Goal: Task Accomplishment & Management: Use online tool/utility

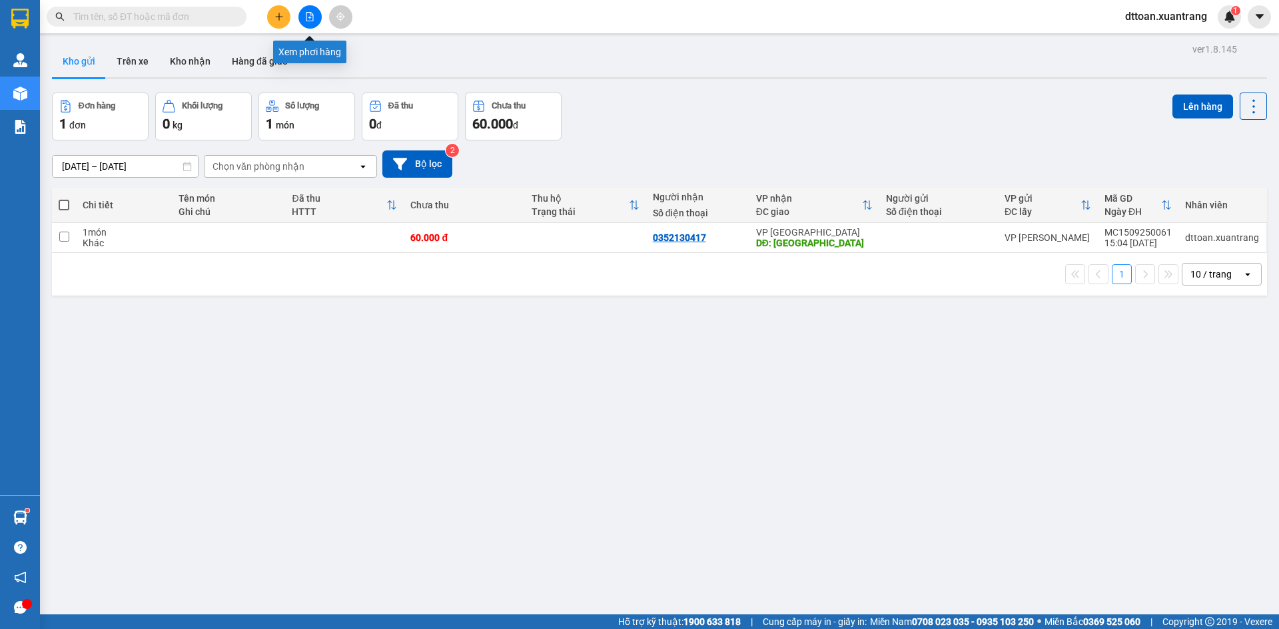
click at [306, 17] on icon "file-add" at bounding box center [309, 16] width 7 height 9
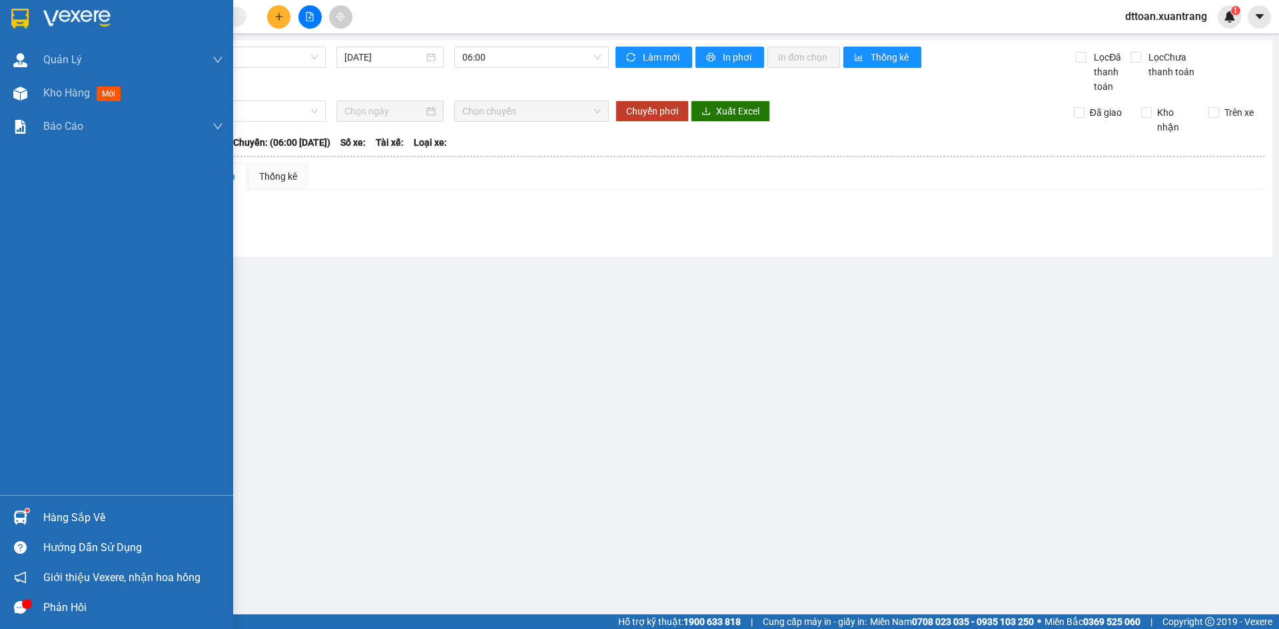
click at [63, 9] on img at bounding box center [76, 19] width 67 height 20
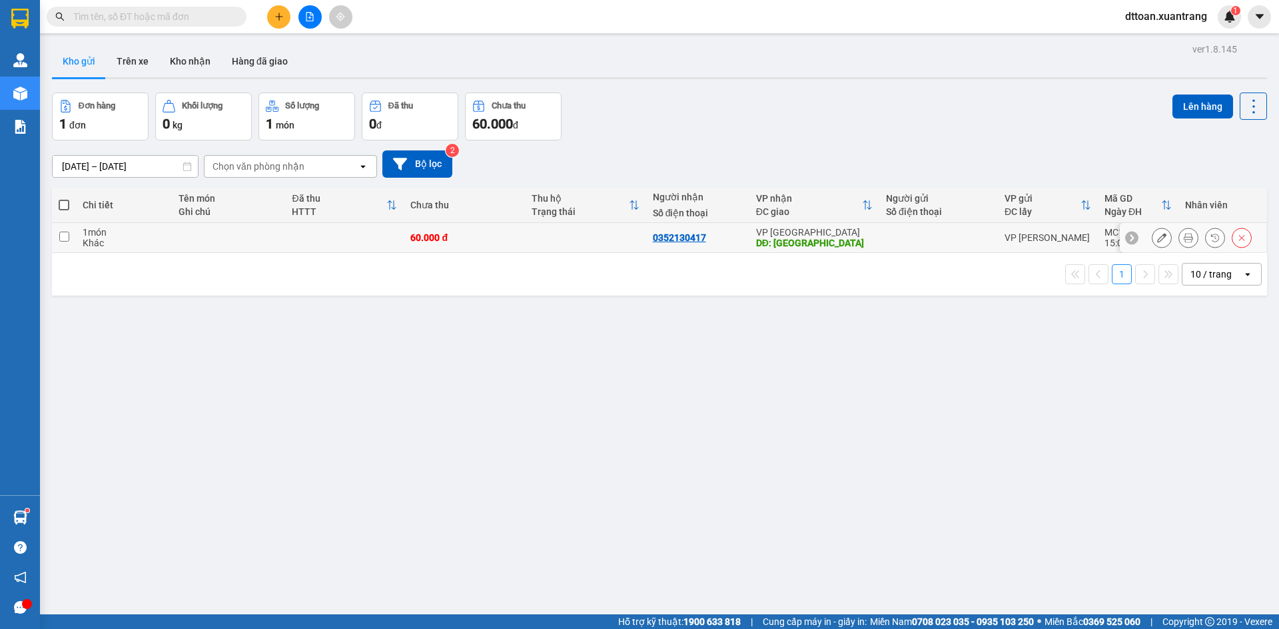
click at [897, 238] on div at bounding box center [938, 237] width 105 height 11
checkbox input "true"
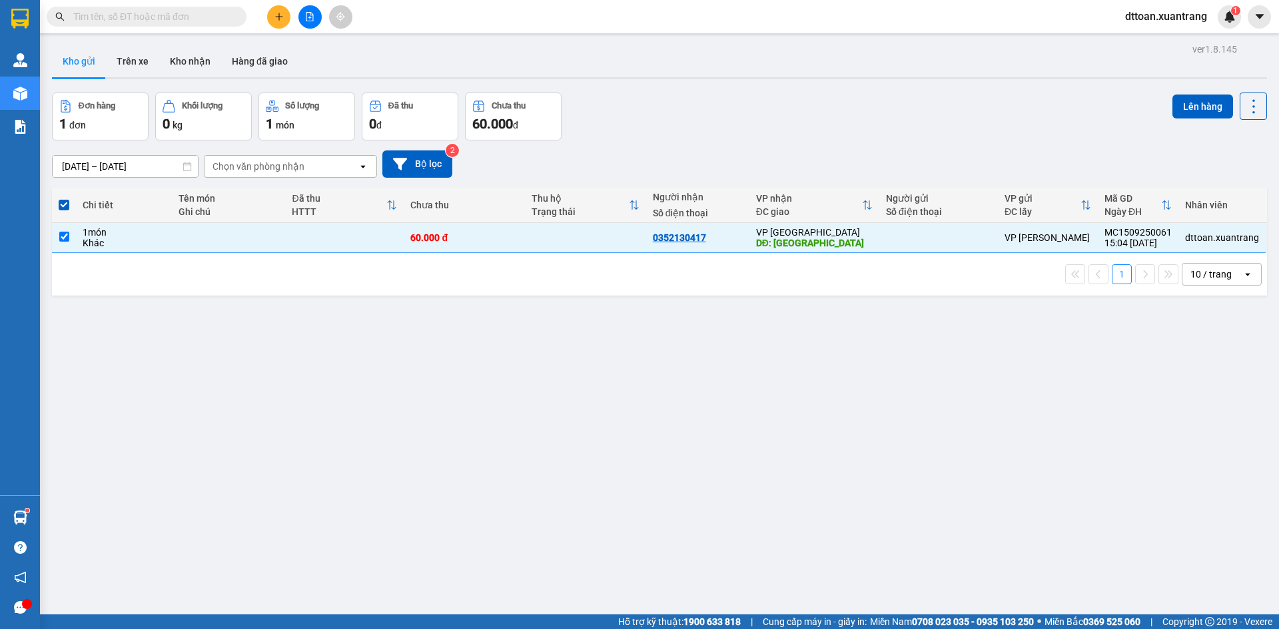
click at [1227, 96] on div "Lên hàng" at bounding box center [1219, 106] width 95 height 27
click at [1195, 103] on button "Lên hàng" at bounding box center [1202, 107] width 61 height 24
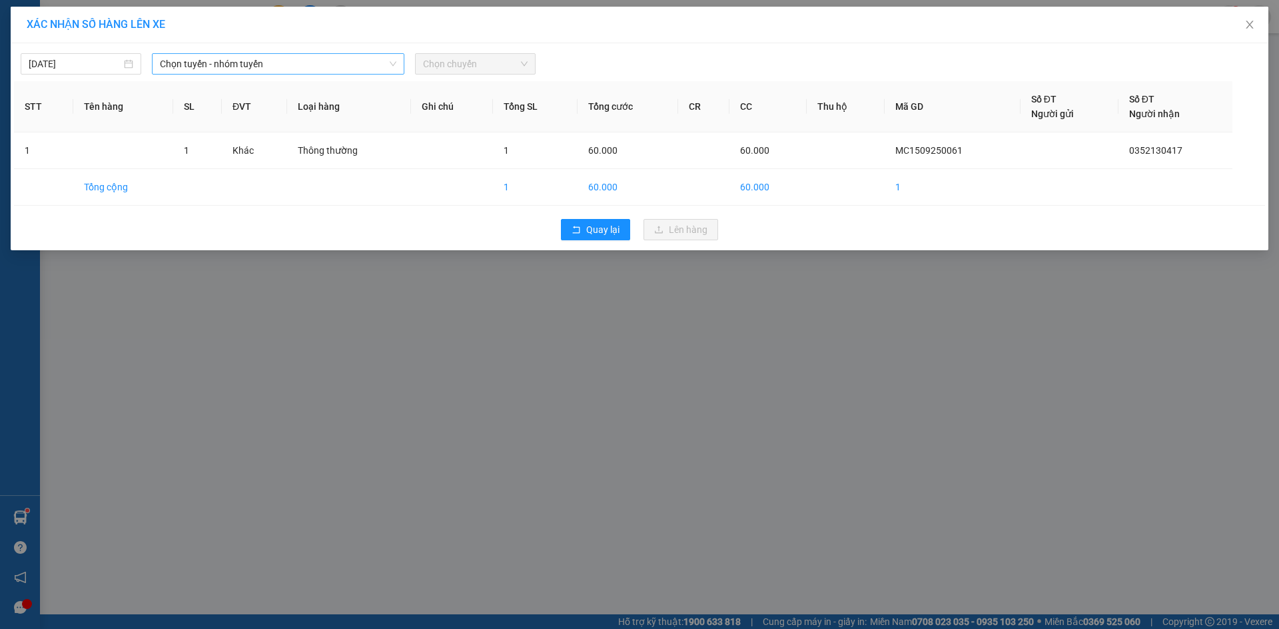
click at [230, 70] on span "Chọn tuyến - nhóm tuyến" at bounding box center [278, 64] width 236 height 20
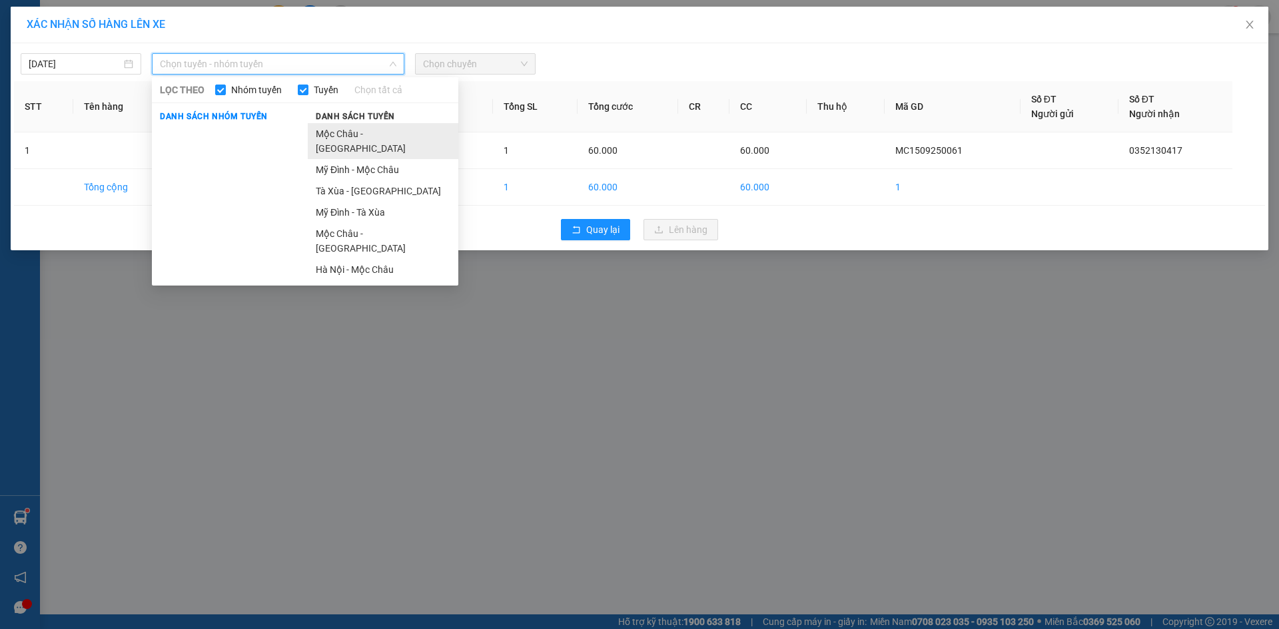
click at [378, 139] on li "Mộc Châu - [GEOGRAPHIC_DATA]" at bounding box center [383, 141] width 151 height 36
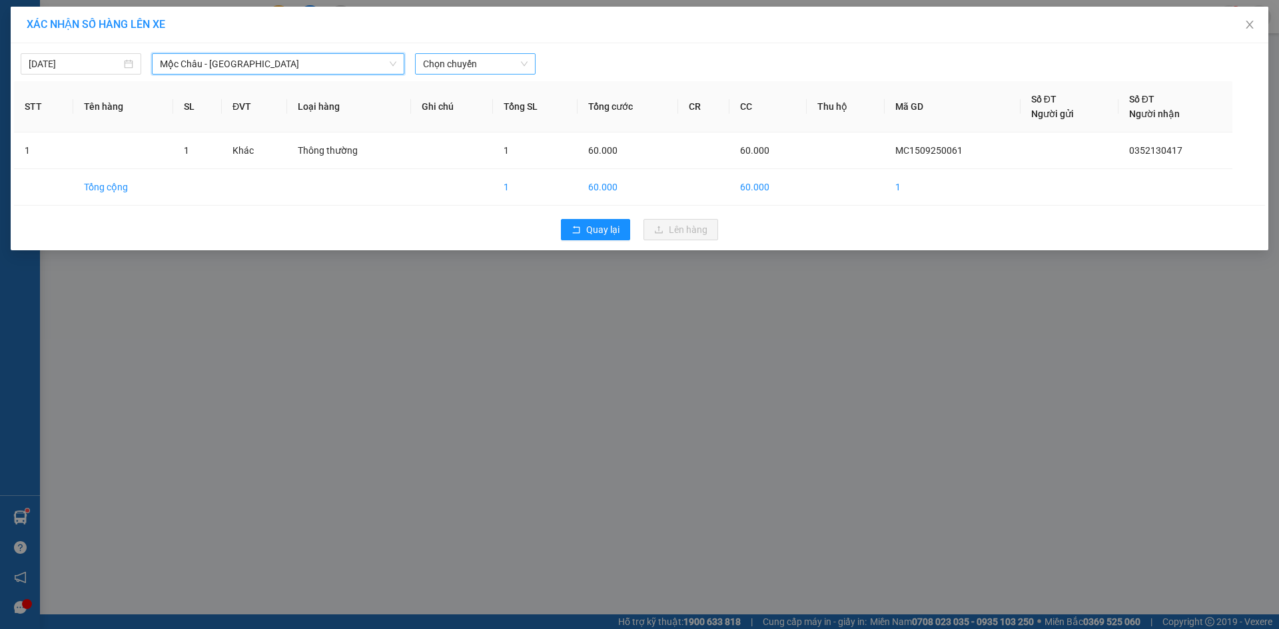
click at [510, 61] on span "Chọn chuyến" at bounding box center [475, 64] width 105 height 20
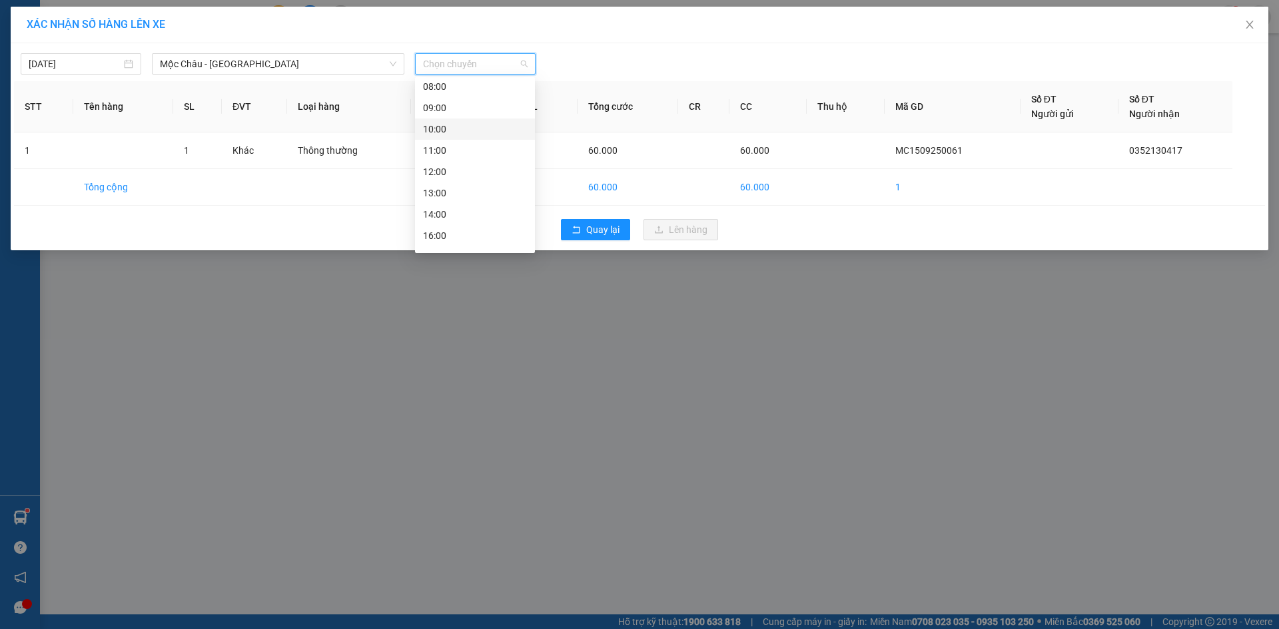
scroll to position [149, 0]
click at [468, 147] on div "16:00" at bounding box center [475, 154] width 104 height 15
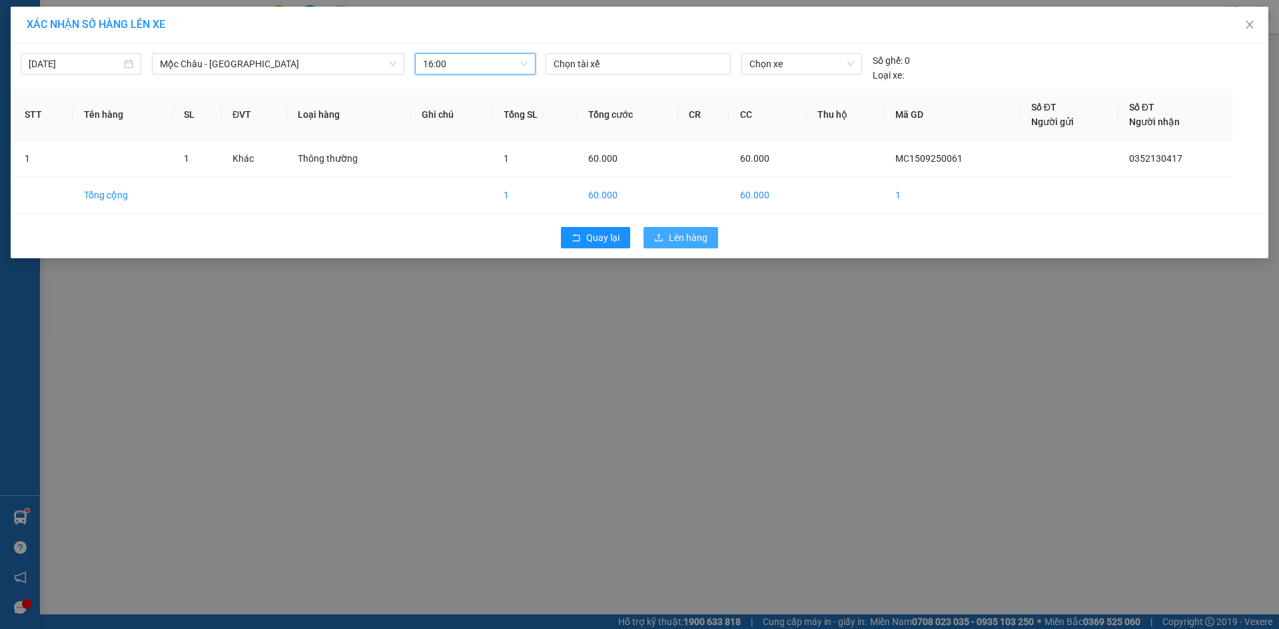
click at [665, 246] on button "Lên hàng" at bounding box center [680, 237] width 75 height 21
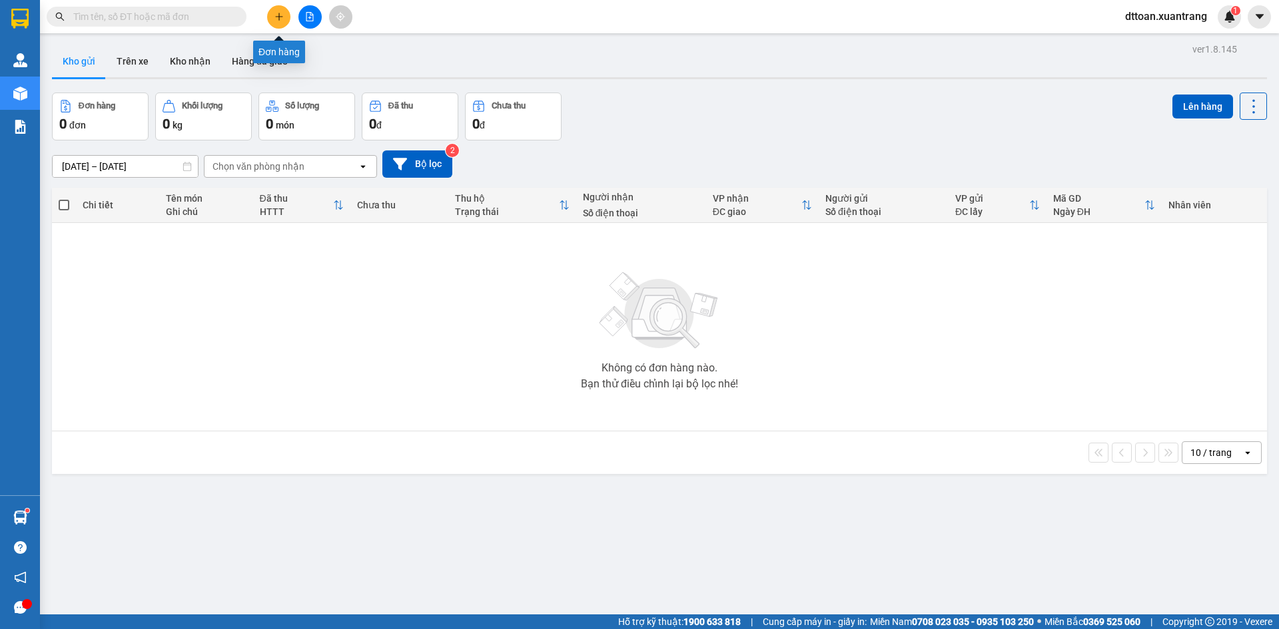
click at [307, 9] on button at bounding box center [309, 16] width 23 height 23
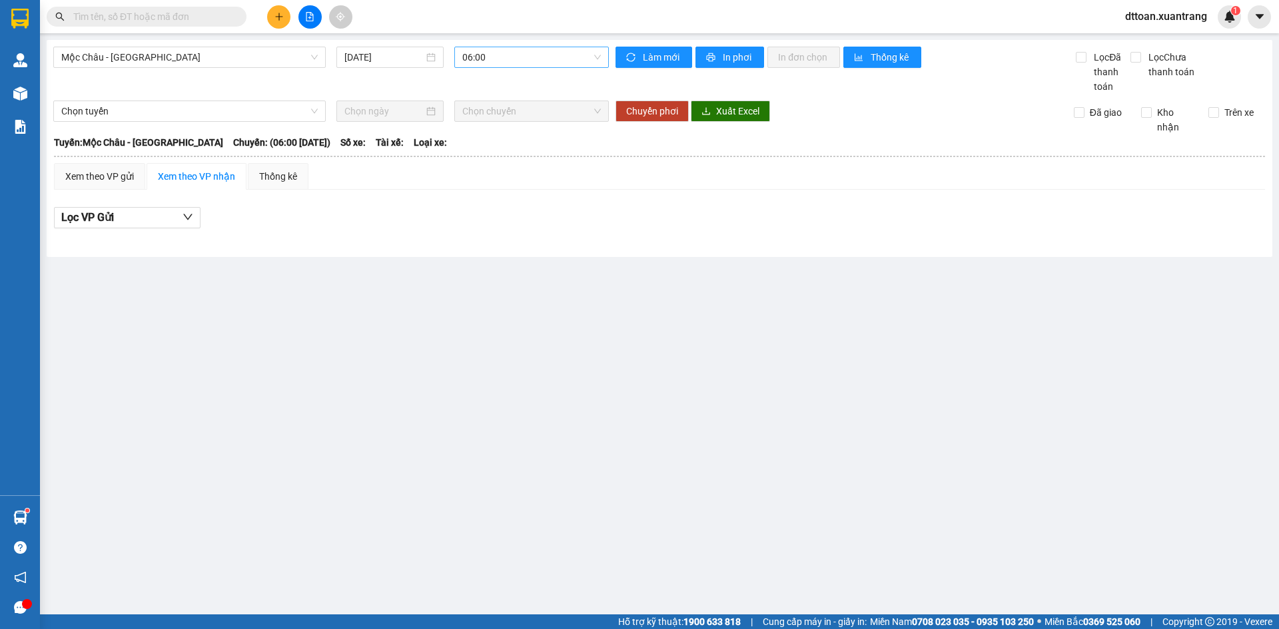
click at [569, 60] on span "06:00" at bounding box center [531, 57] width 139 height 20
click at [111, 69] on div "Mộc Châu - [GEOGRAPHIC_DATA] [DATE] 06:00" at bounding box center [330, 70] width 555 height 47
drag, startPoint x: 137, startPoint y: 52, endPoint x: 133, endPoint y: 111, distance: 58.7
click at [137, 53] on span "Mộc Châu - [GEOGRAPHIC_DATA]" at bounding box center [189, 57] width 256 height 20
click at [123, 61] on span "Mộc Châu - [GEOGRAPHIC_DATA]" at bounding box center [189, 57] width 256 height 20
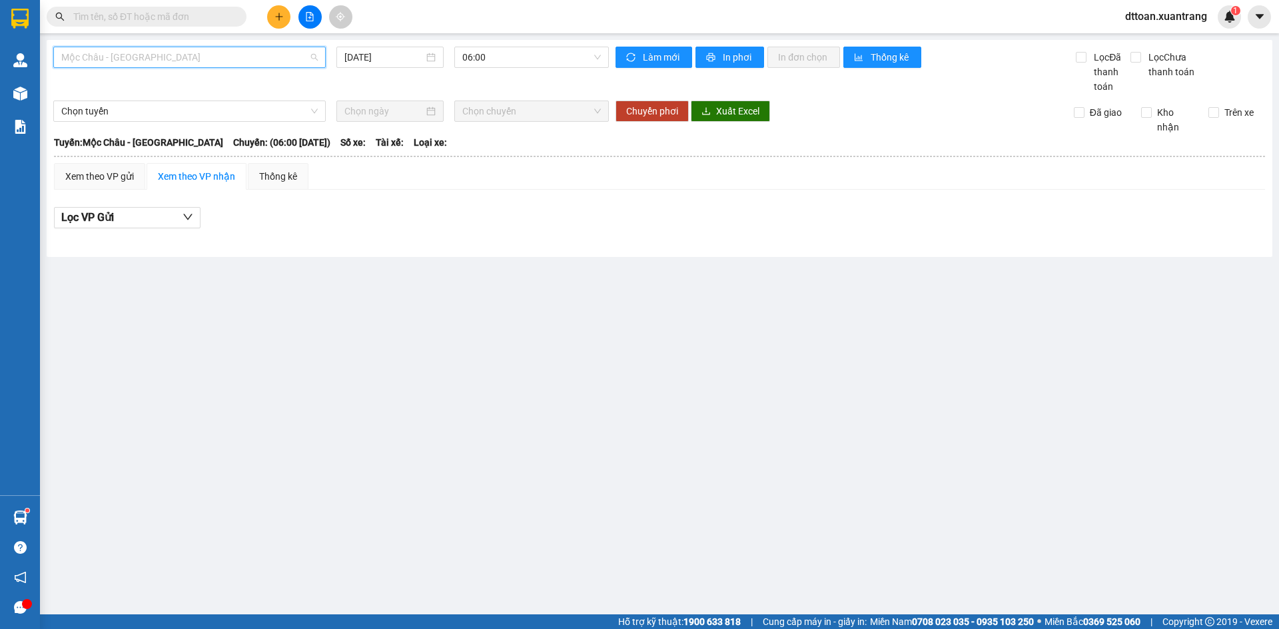
click at [117, 62] on span "Mộc Châu - [GEOGRAPHIC_DATA]" at bounding box center [189, 57] width 256 height 20
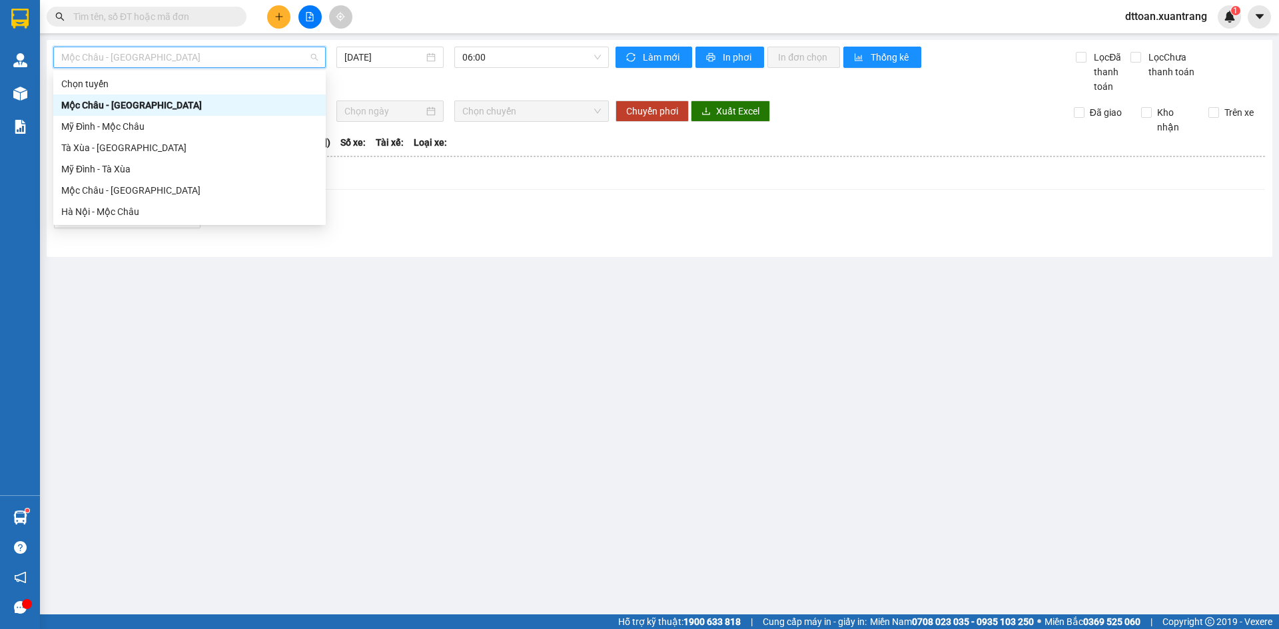
click at [137, 101] on div "Mộc Châu - [GEOGRAPHIC_DATA]" at bounding box center [189, 105] width 256 height 15
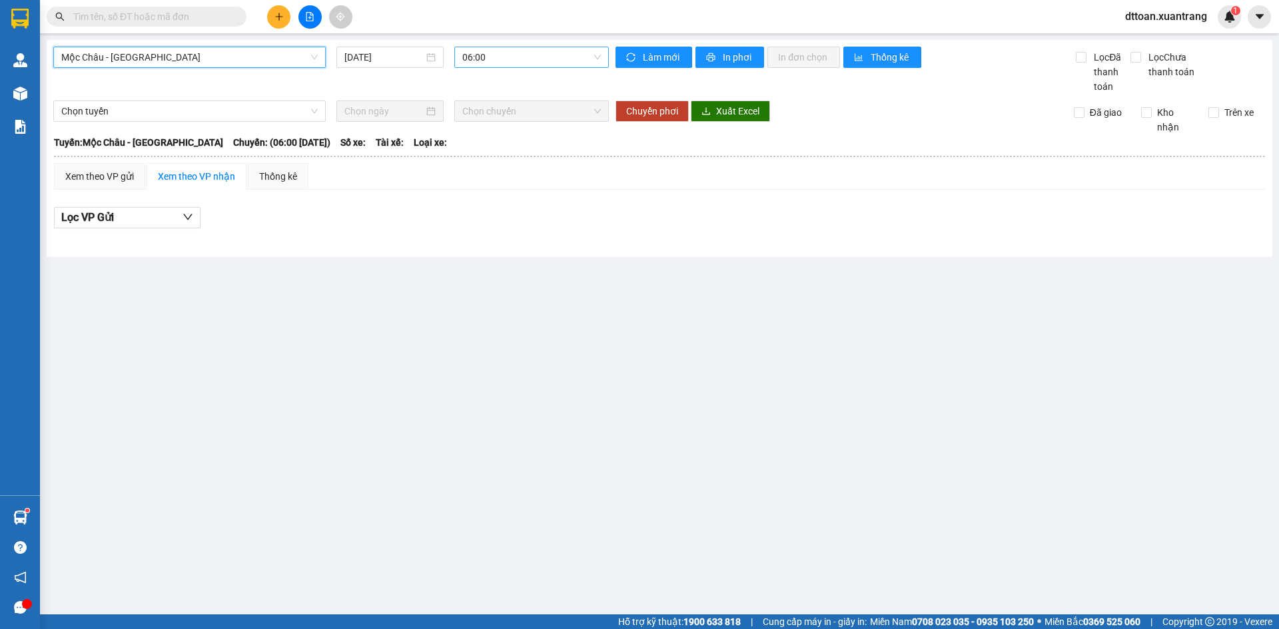
click at [496, 57] on span "06:00" at bounding box center [531, 57] width 139 height 20
click at [188, 65] on span "Mộc Châu - [GEOGRAPHIC_DATA]" at bounding box center [189, 57] width 256 height 20
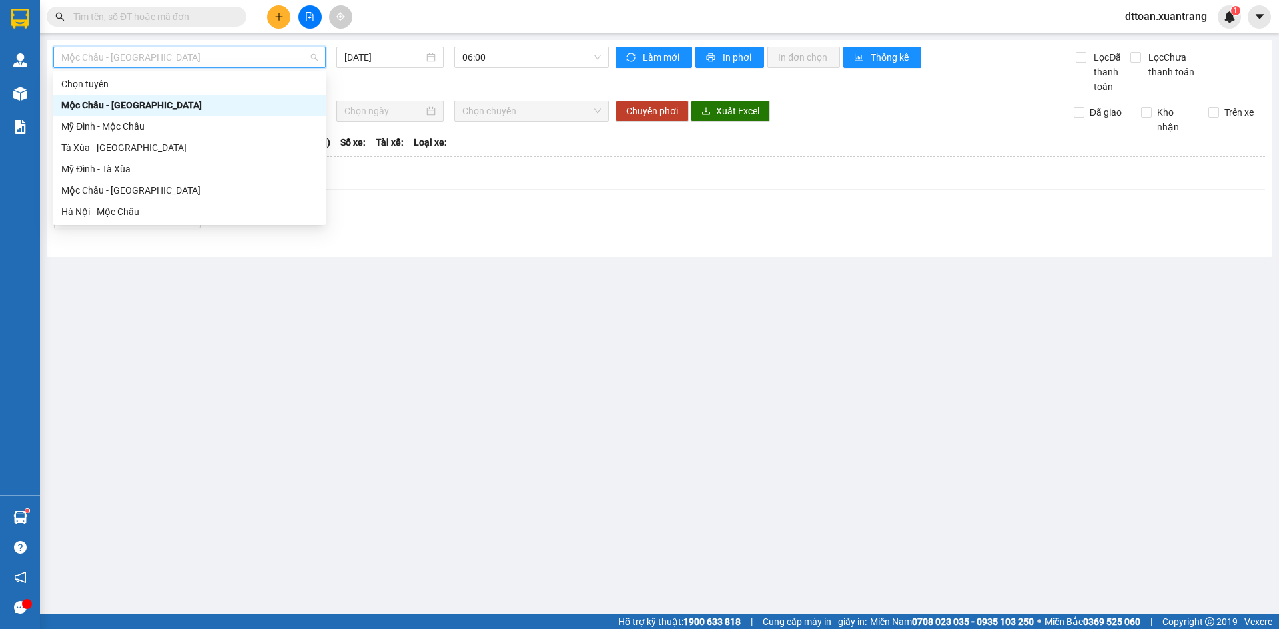
click at [186, 61] on span "Mộc Châu - [GEOGRAPHIC_DATA]" at bounding box center [189, 57] width 256 height 20
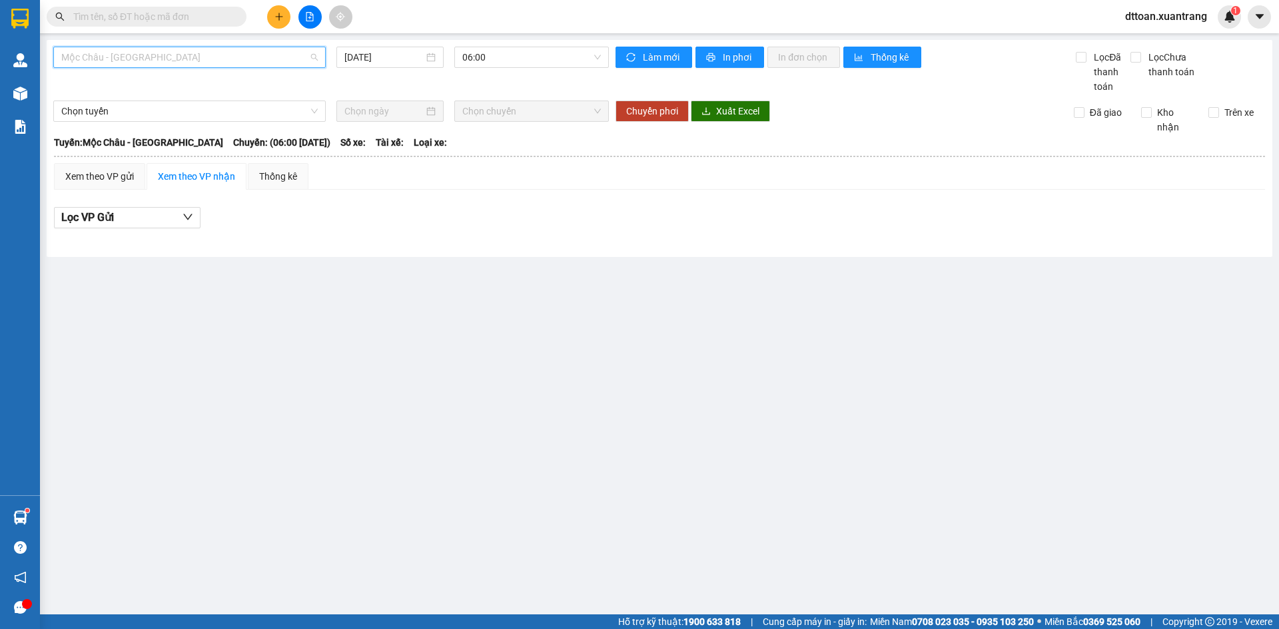
click at [190, 59] on span "Mộc Châu - [GEOGRAPHIC_DATA]" at bounding box center [189, 57] width 256 height 20
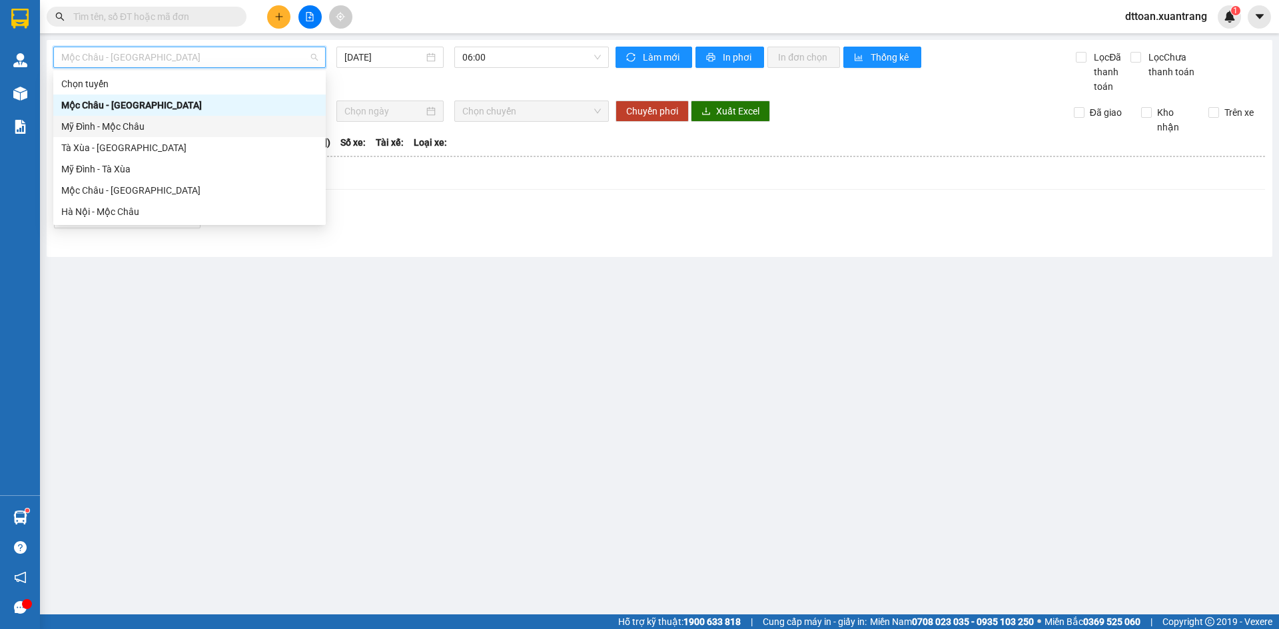
drag, startPoint x: 162, startPoint y: 132, endPoint x: 348, endPoint y: 86, distance: 192.1
click at [162, 131] on div "Mỹ Đình - Mộc Châu" at bounding box center [189, 126] width 256 height 15
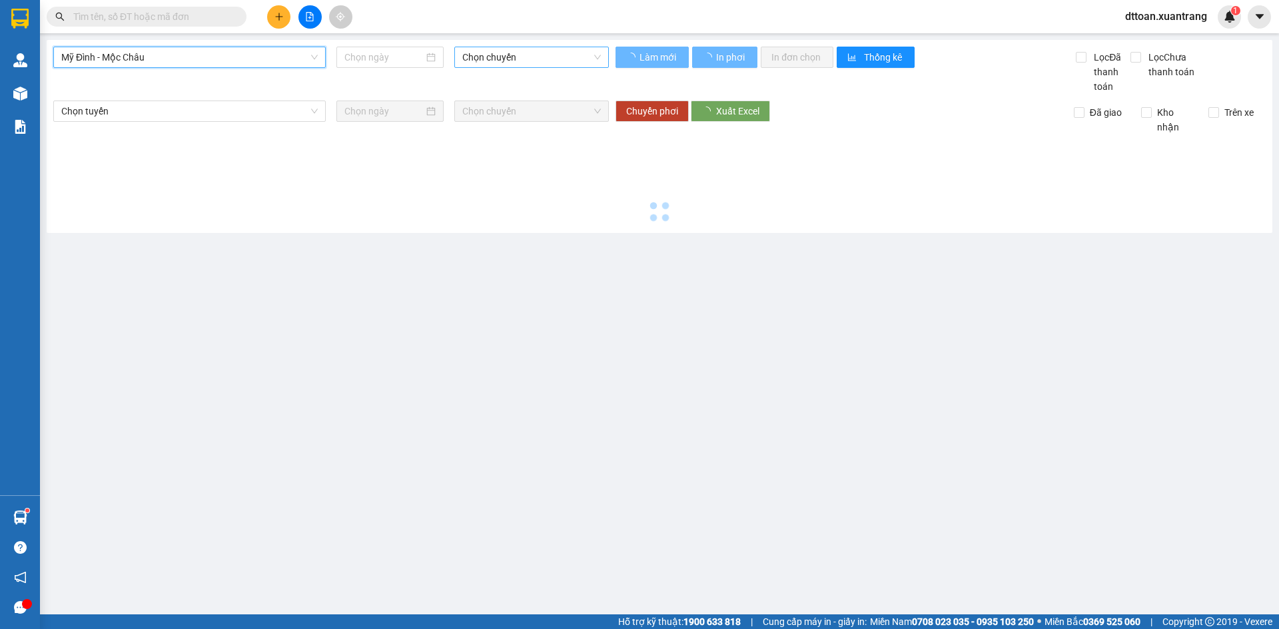
type input "[DATE]"
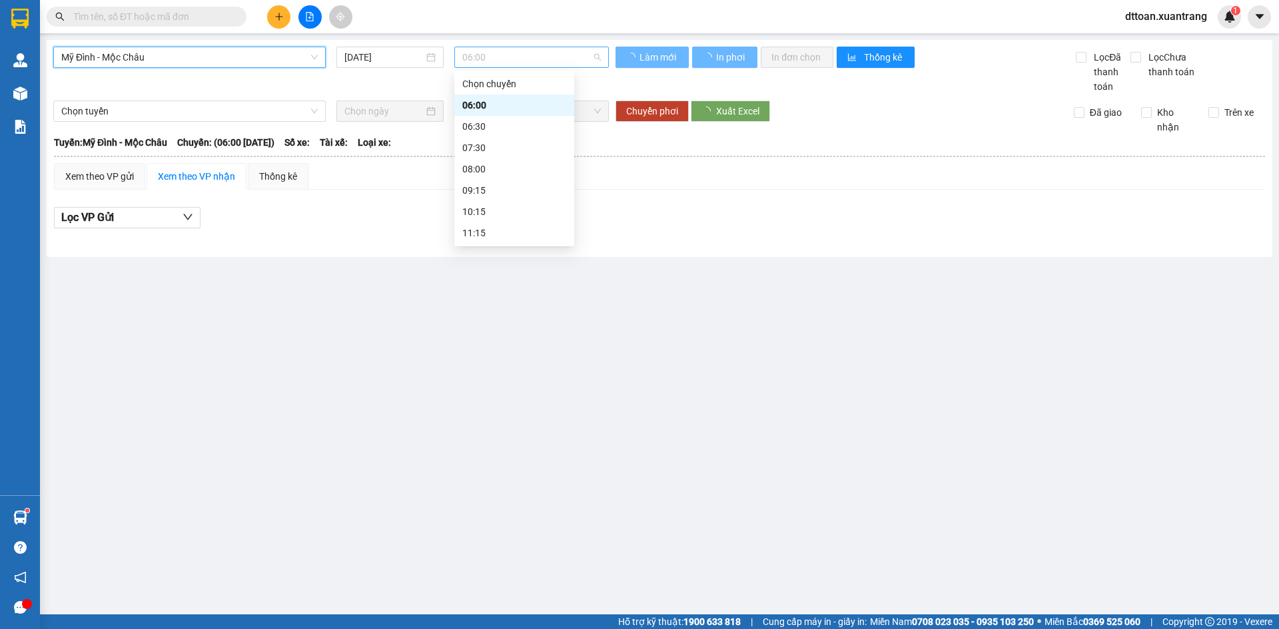
click at [493, 61] on span "06:00" at bounding box center [531, 57] width 139 height 20
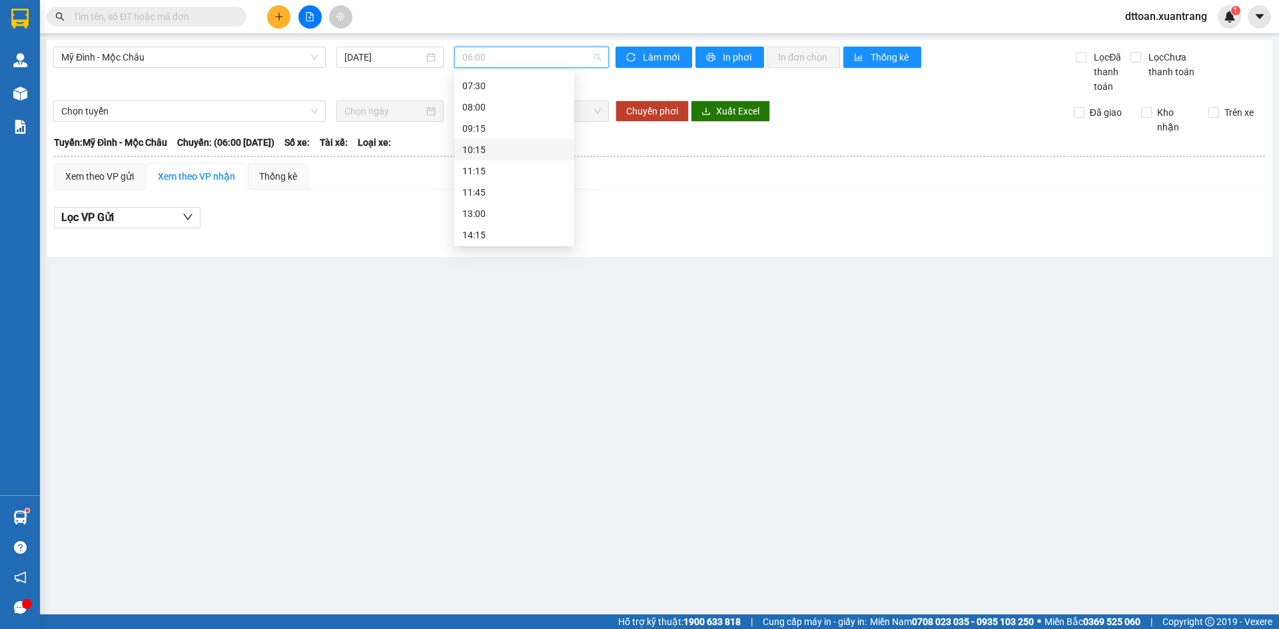
scroll to position [67, 0]
click at [484, 203] on div "13:00" at bounding box center [514, 209] width 104 height 15
click at [202, 57] on span "Mỹ Đình - Mộc Châu" at bounding box center [189, 57] width 256 height 20
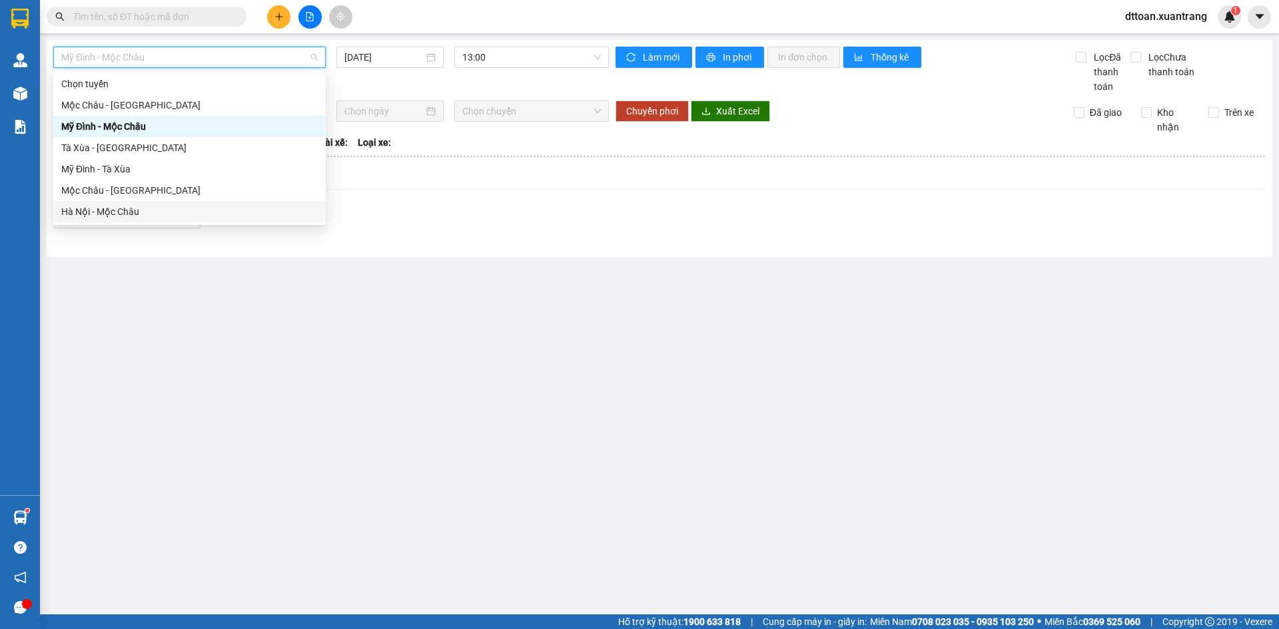
click at [115, 208] on div "Hà Nội - Mộc Châu" at bounding box center [189, 211] width 256 height 15
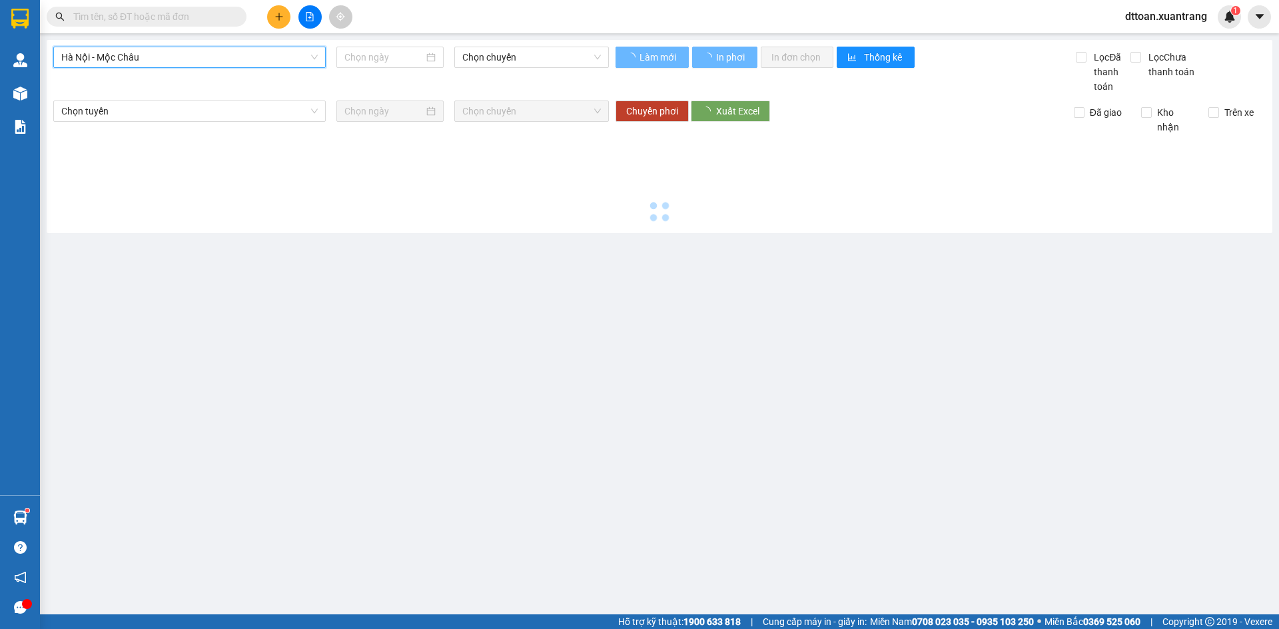
type input "[DATE]"
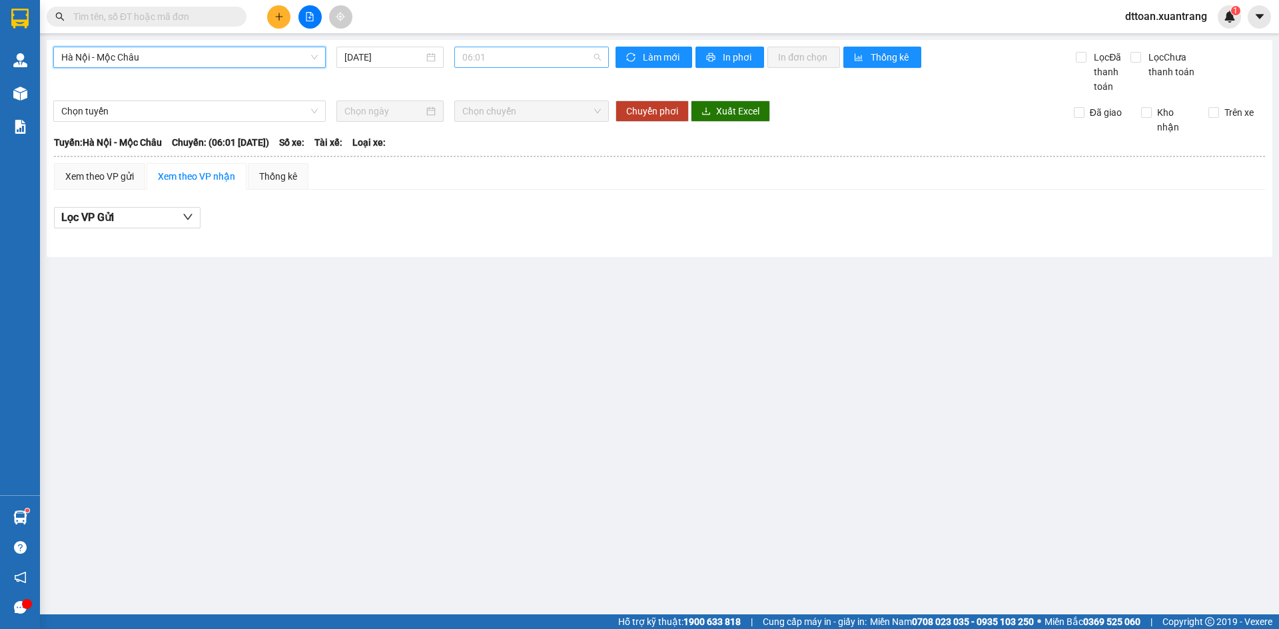
click at [505, 57] on span "06:01" at bounding box center [531, 57] width 139 height 20
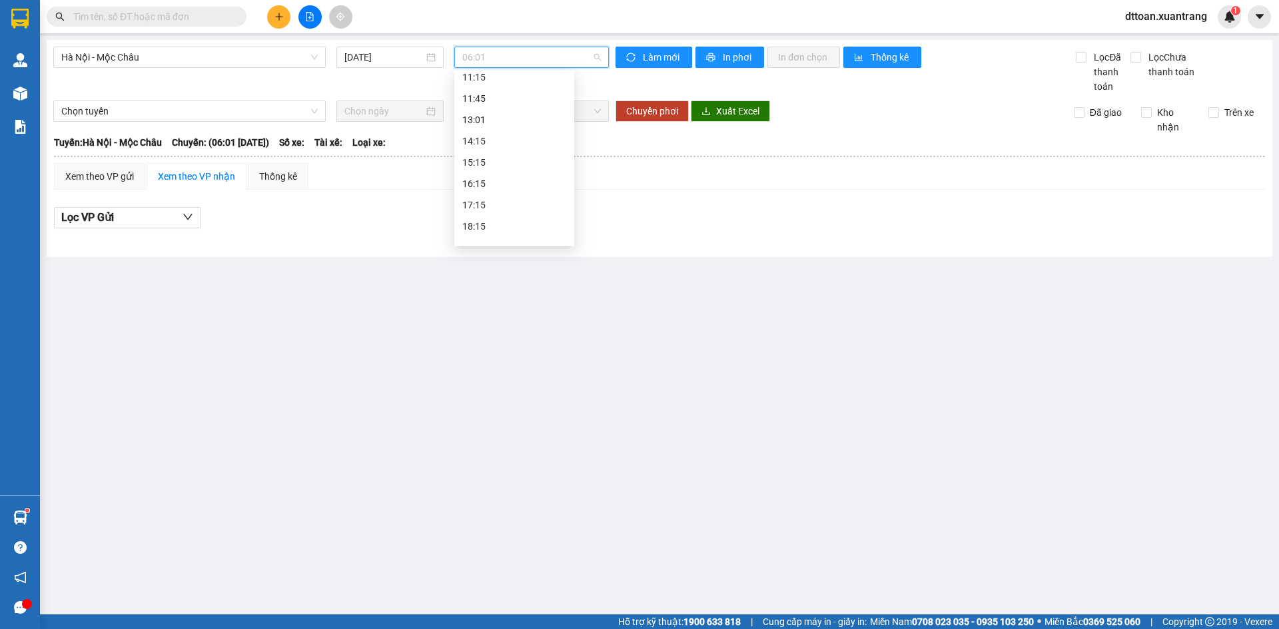
scroll to position [192, 0]
click at [494, 82] on div "11:45" at bounding box center [514, 84] width 104 height 15
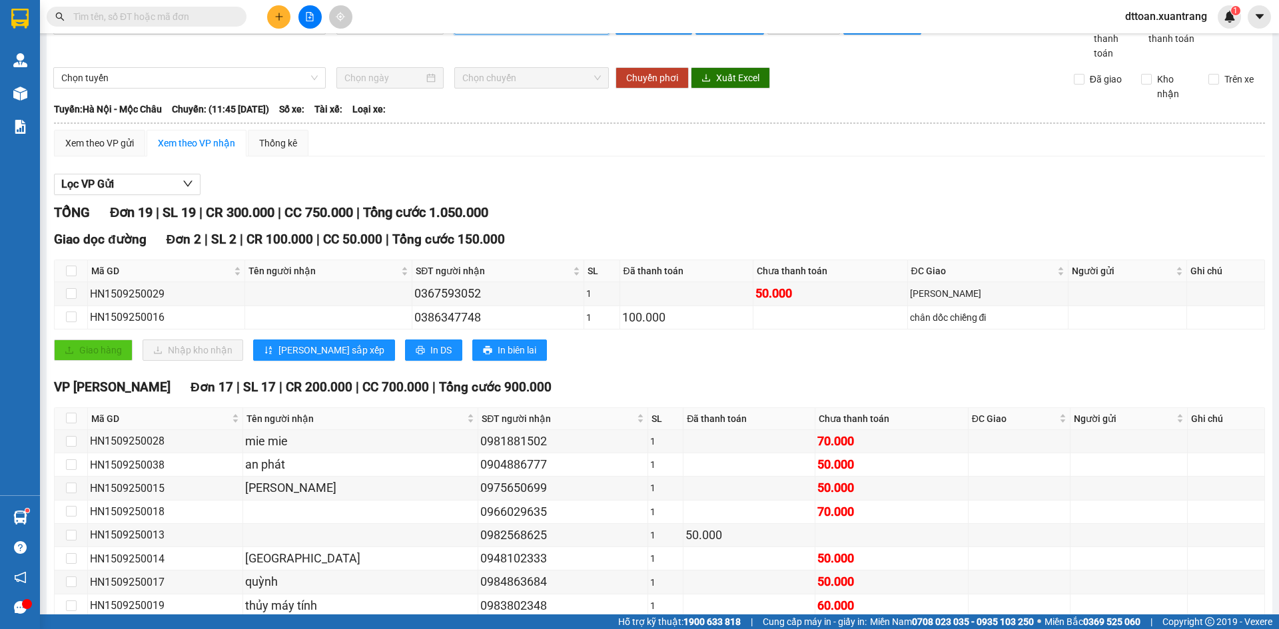
scroll to position [67, 0]
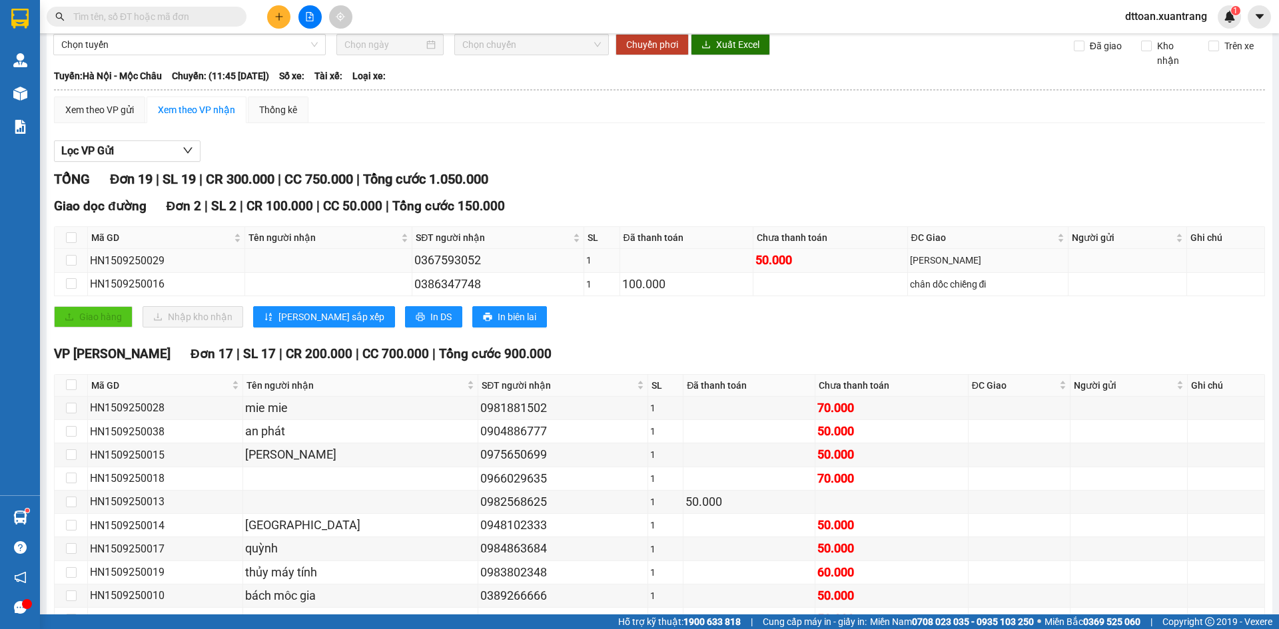
click at [438, 254] on div "0367593052" at bounding box center [497, 260] width 167 height 19
copy div "0367593052"
click at [156, 261] on div "HN1509250029" at bounding box center [166, 260] width 153 height 17
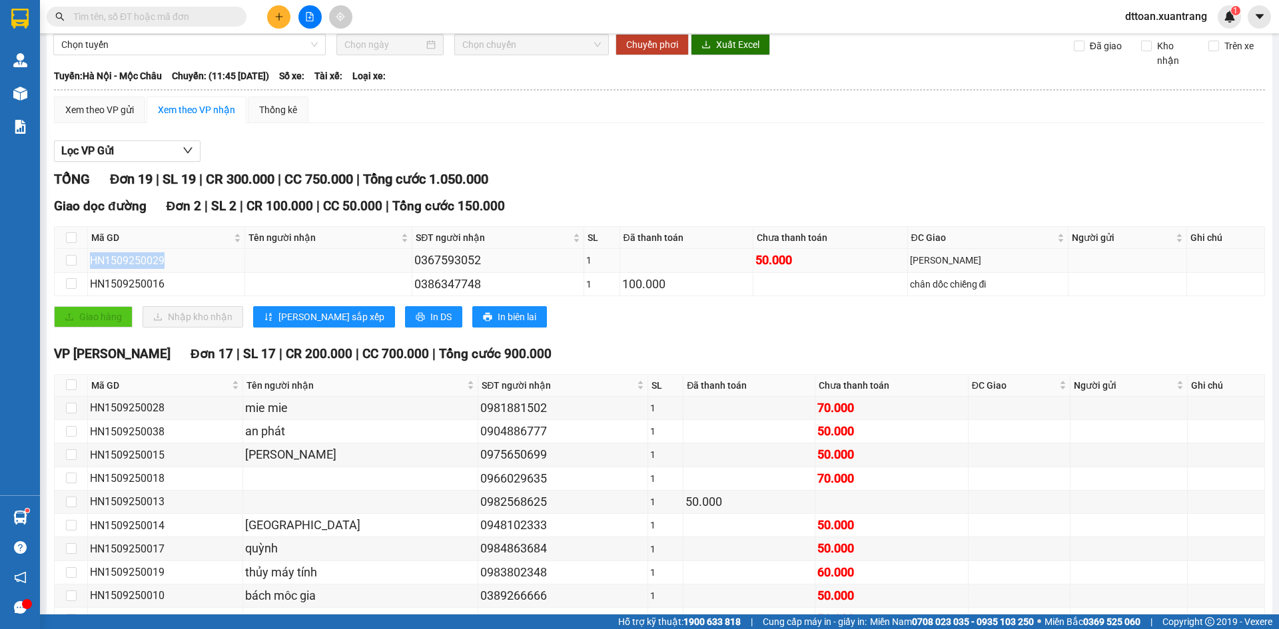
copy div "HN1509250029"
click at [117, 14] on input "text" at bounding box center [151, 16] width 157 height 15
paste input "HN1509250029"
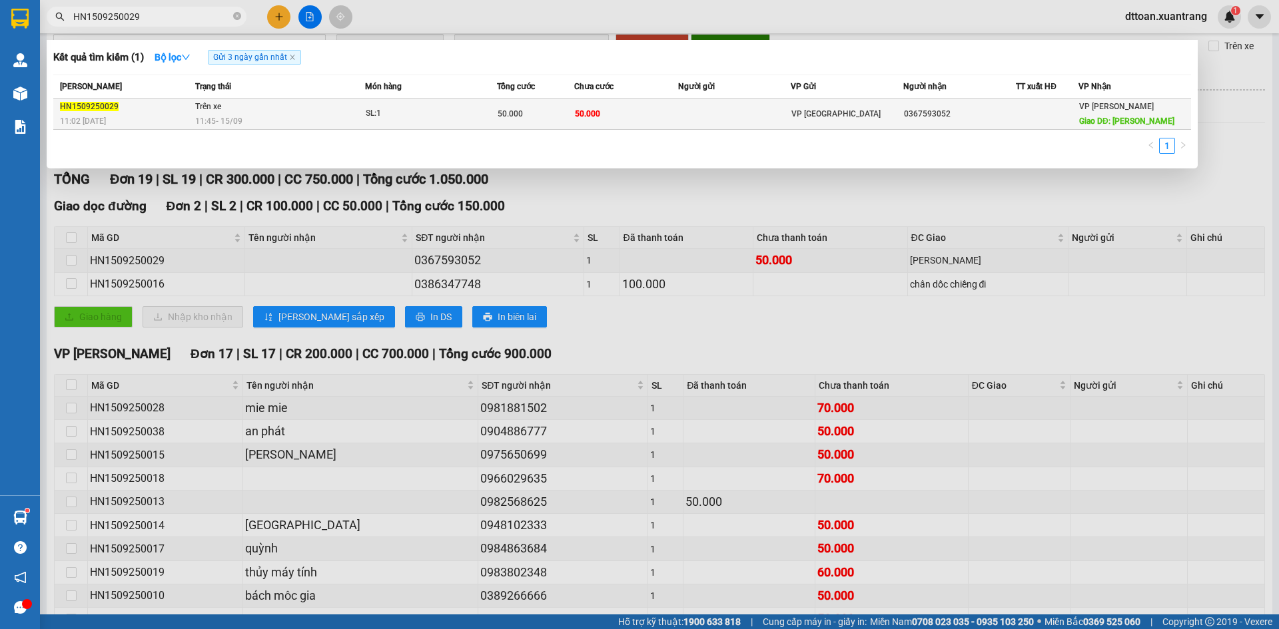
type input "HN1509250029"
click at [597, 123] on td "50.000" at bounding box center [626, 114] width 104 height 31
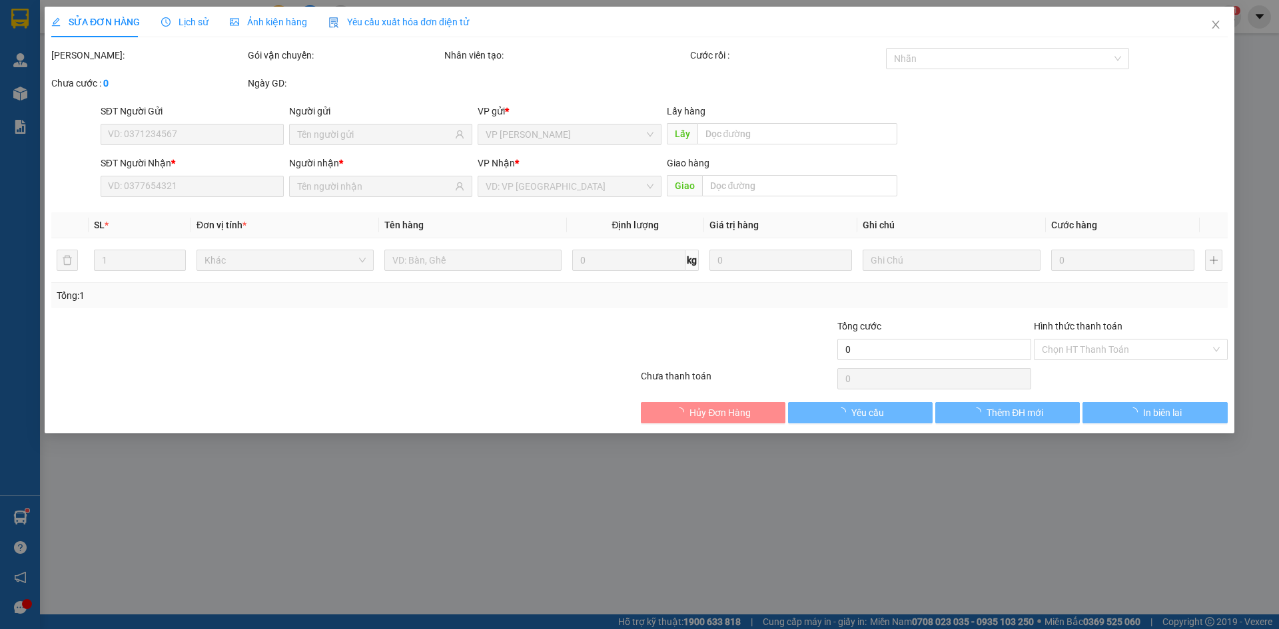
type input "0367593052"
type input "[PERSON_NAME]"
type input "50.000"
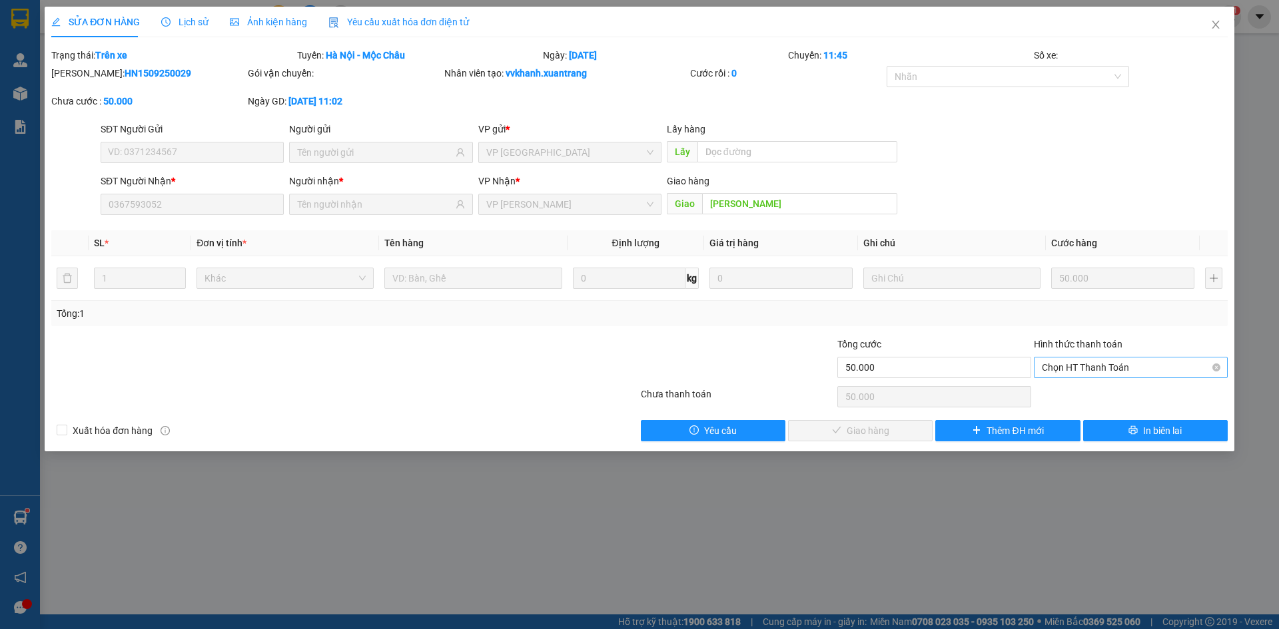
click at [1120, 368] on span "Chọn HT Thanh Toán" at bounding box center [1131, 368] width 178 height 20
drag, startPoint x: 1094, startPoint y: 398, endPoint x: 930, endPoint y: 426, distance: 166.1
click at [1094, 399] on div "Tại văn phòng" at bounding box center [1131, 394] width 178 height 15
type input "0"
click at [875, 426] on span "Giao hàng" at bounding box center [867, 431] width 43 height 15
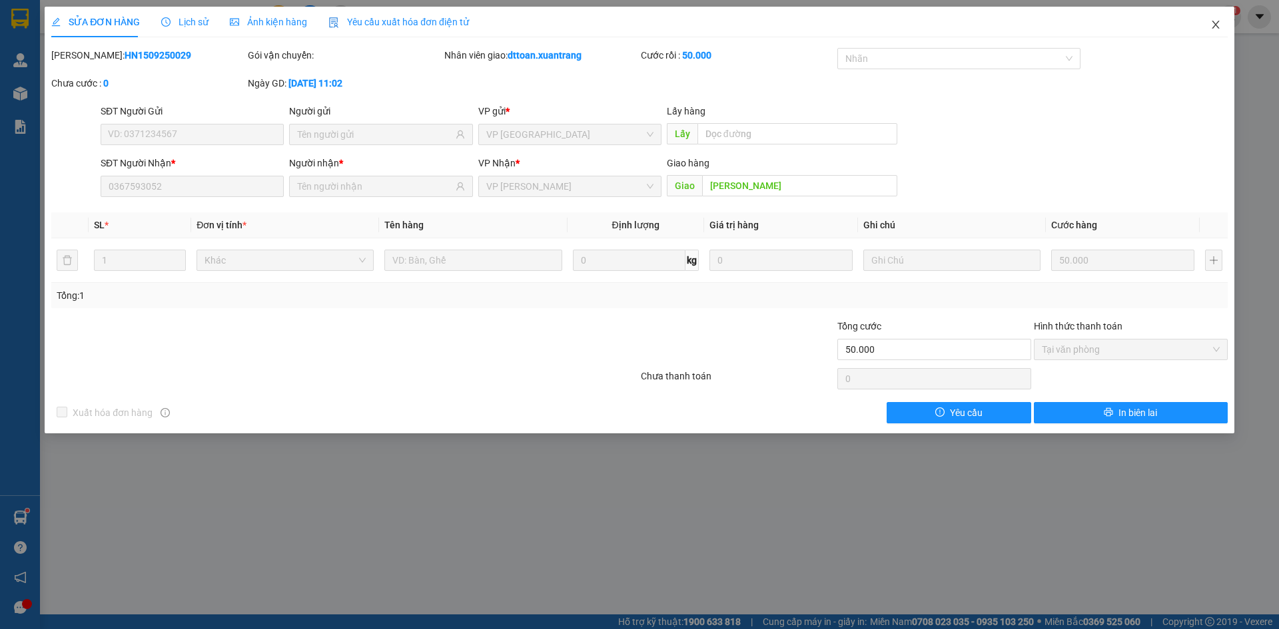
click at [1213, 14] on span "Close" at bounding box center [1215, 25] width 37 height 37
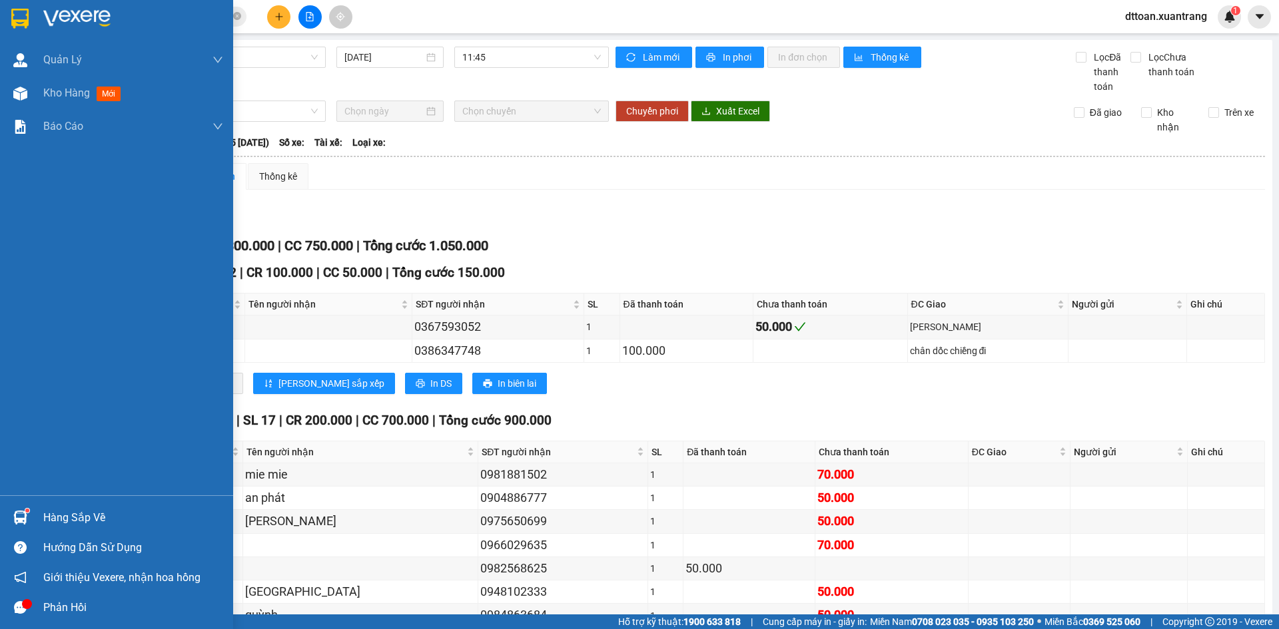
click at [81, 19] on img at bounding box center [76, 19] width 67 height 20
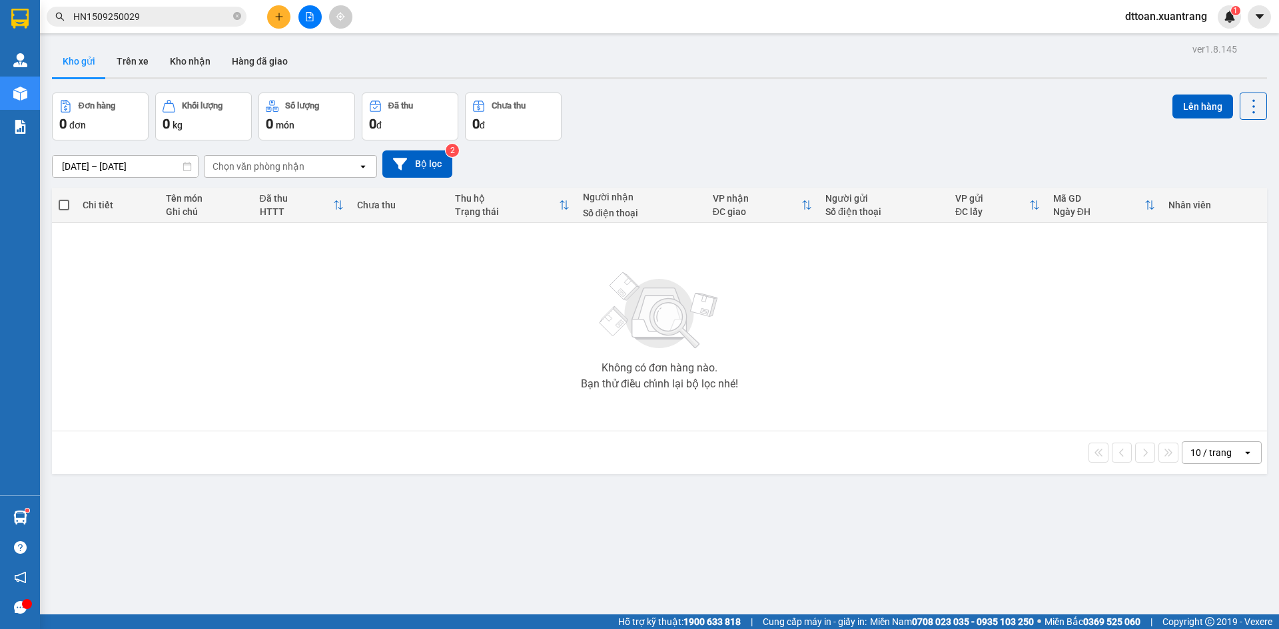
click at [180, 25] on span "HN1509250029" at bounding box center [147, 17] width 200 height 20
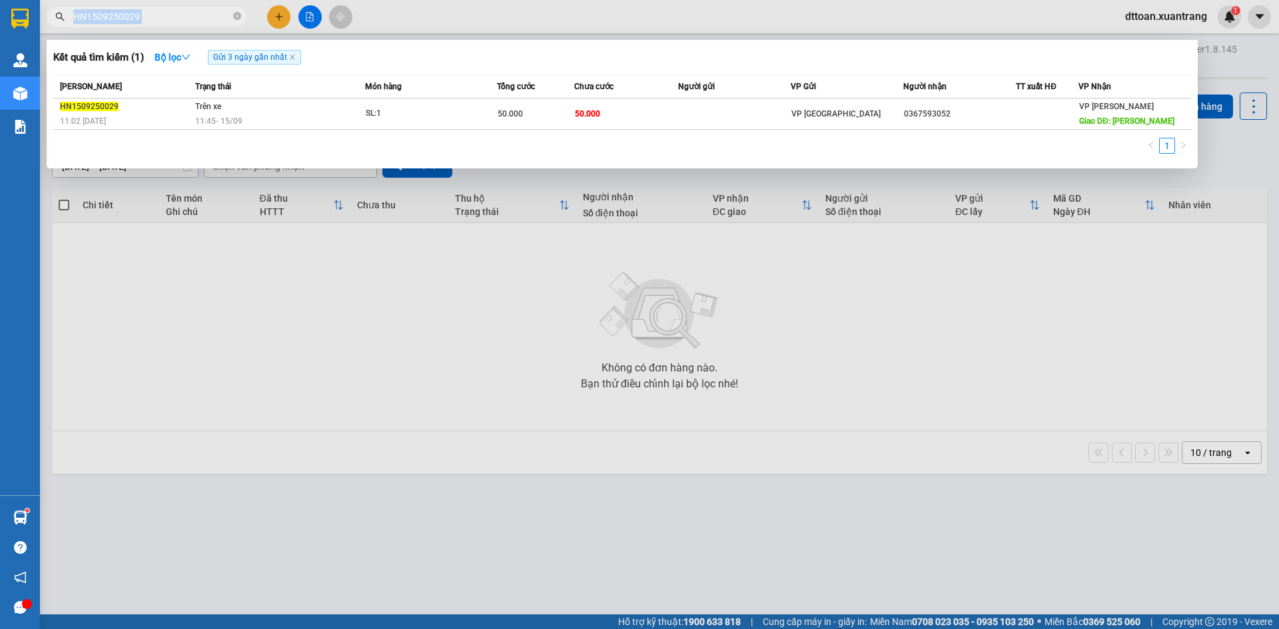
click at [182, 23] on span "HN1509250029" at bounding box center [147, 17] width 200 height 20
click at [181, 15] on input "HN1509250029" at bounding box center [151, 16] width 157 height 15
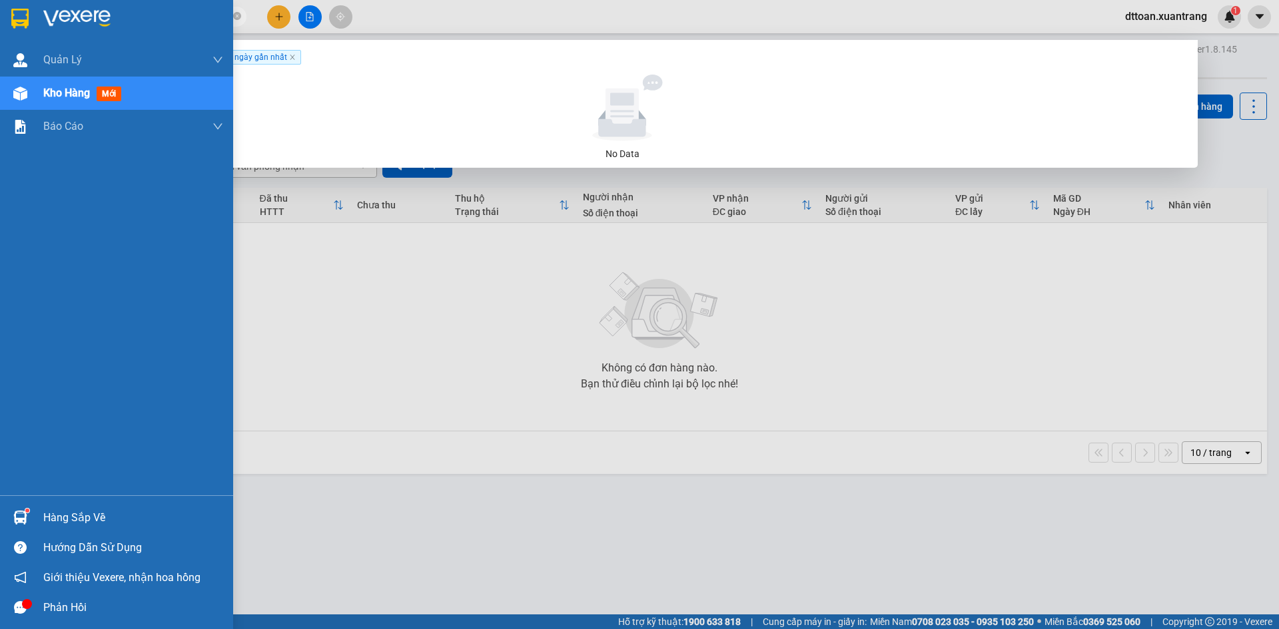
type input "d"
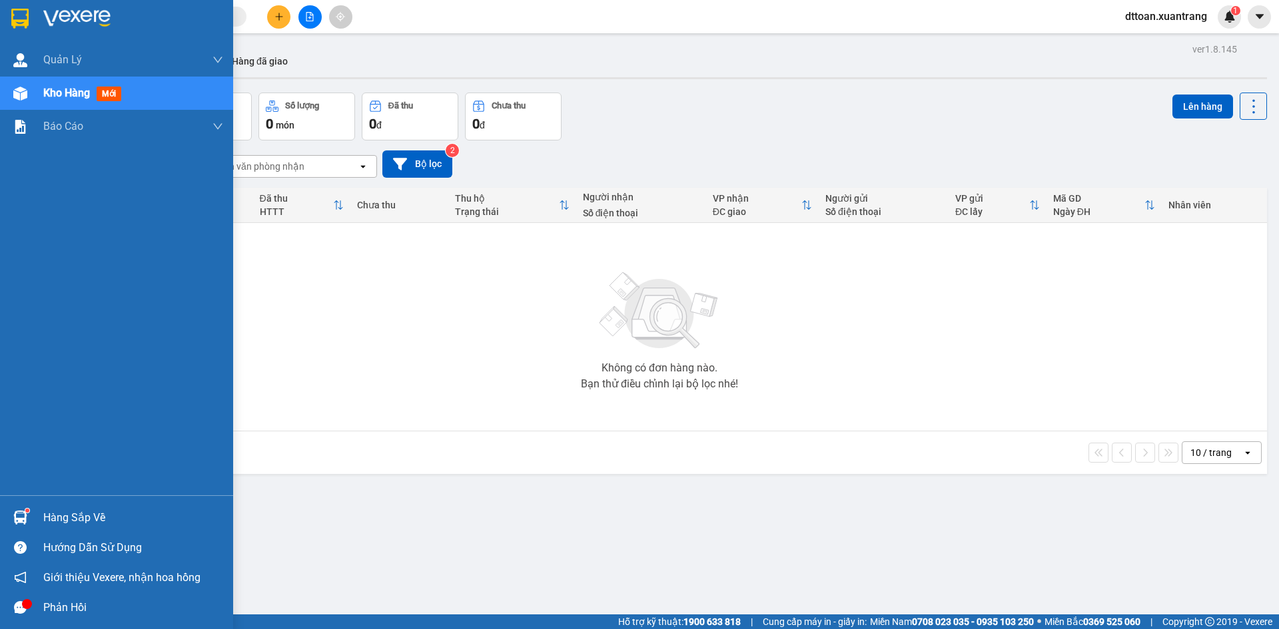
type input "9"
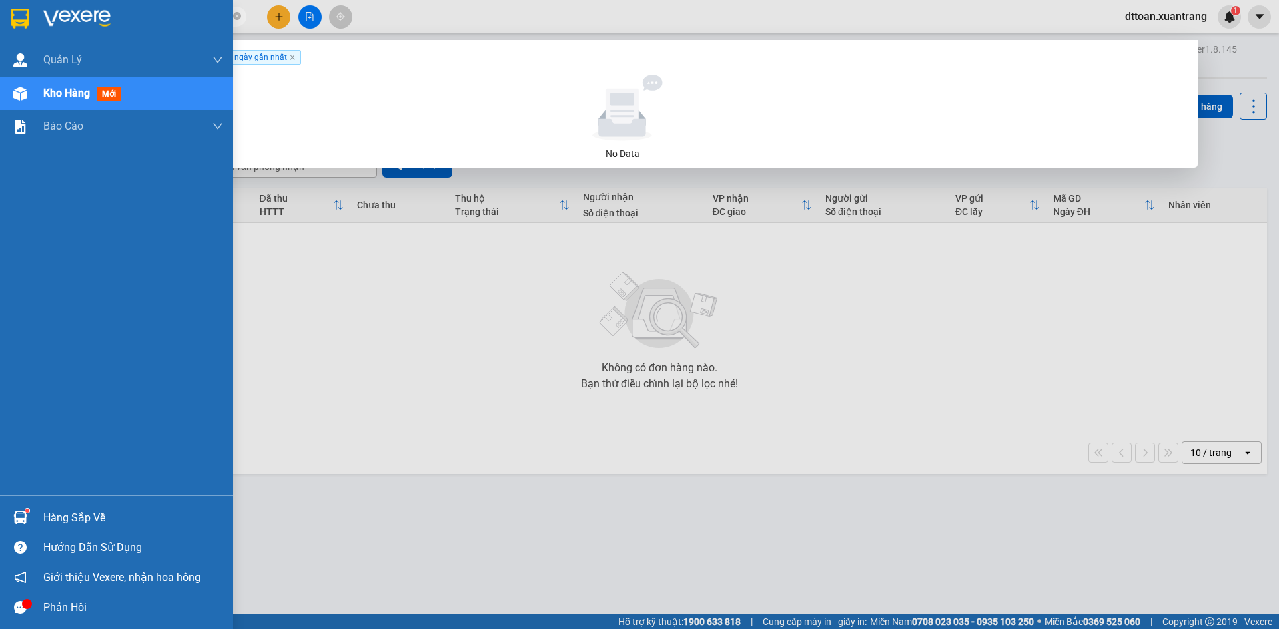
type input "888"
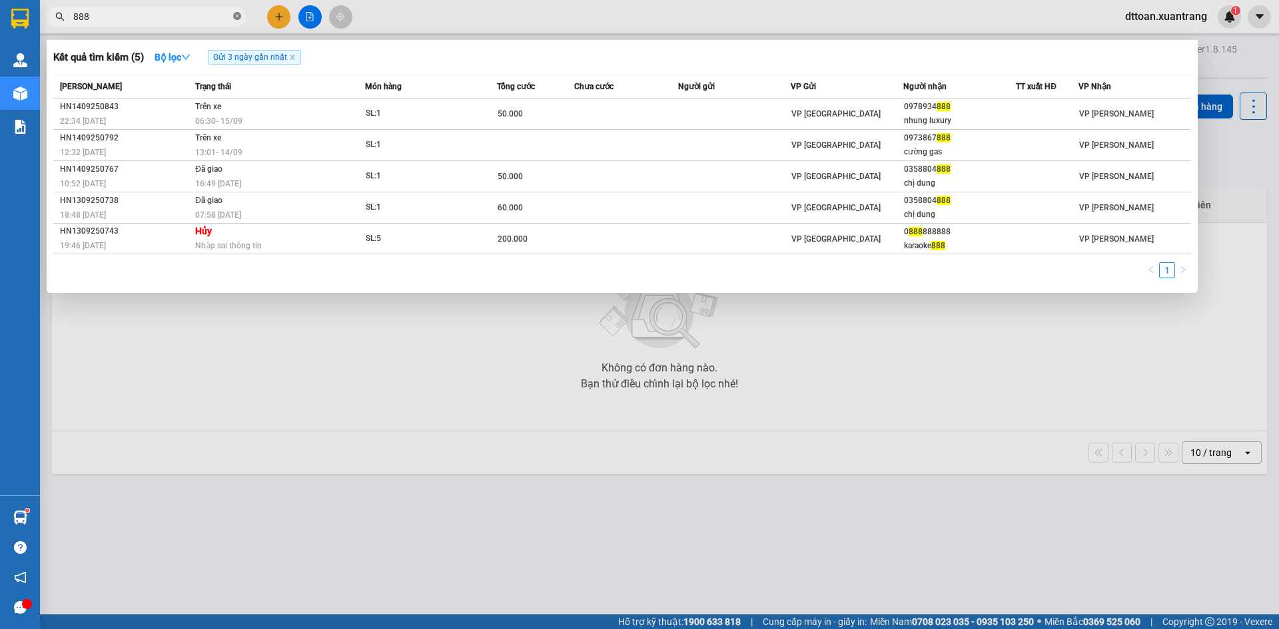
click at [234, 14] on icon "close-circle" at bounding box center [237, 16] width 8 height 8
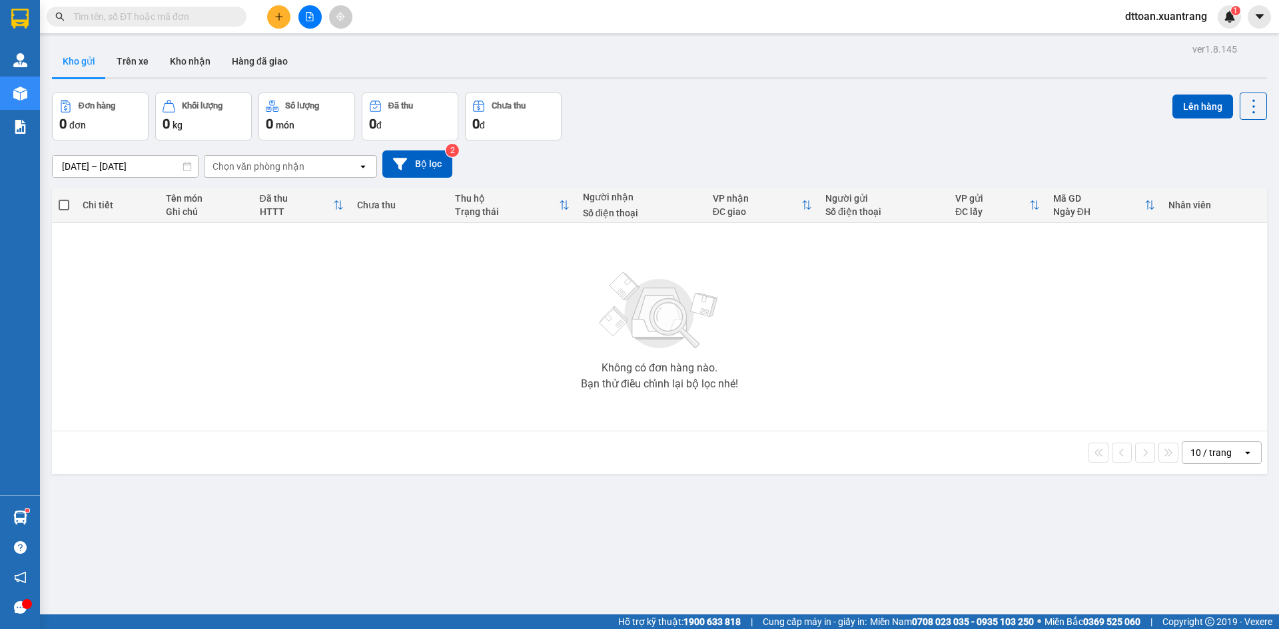
click at [184, 17] on input "text" at bounding box center [151, 16] width 157 height 15
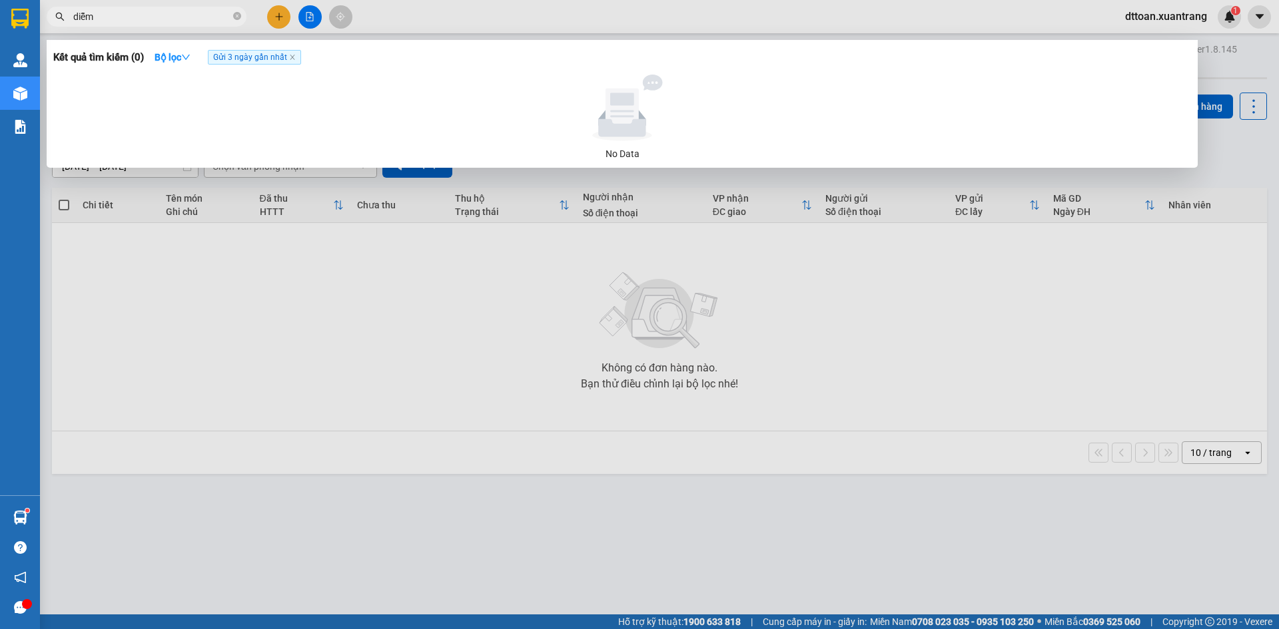
type input "diễm"
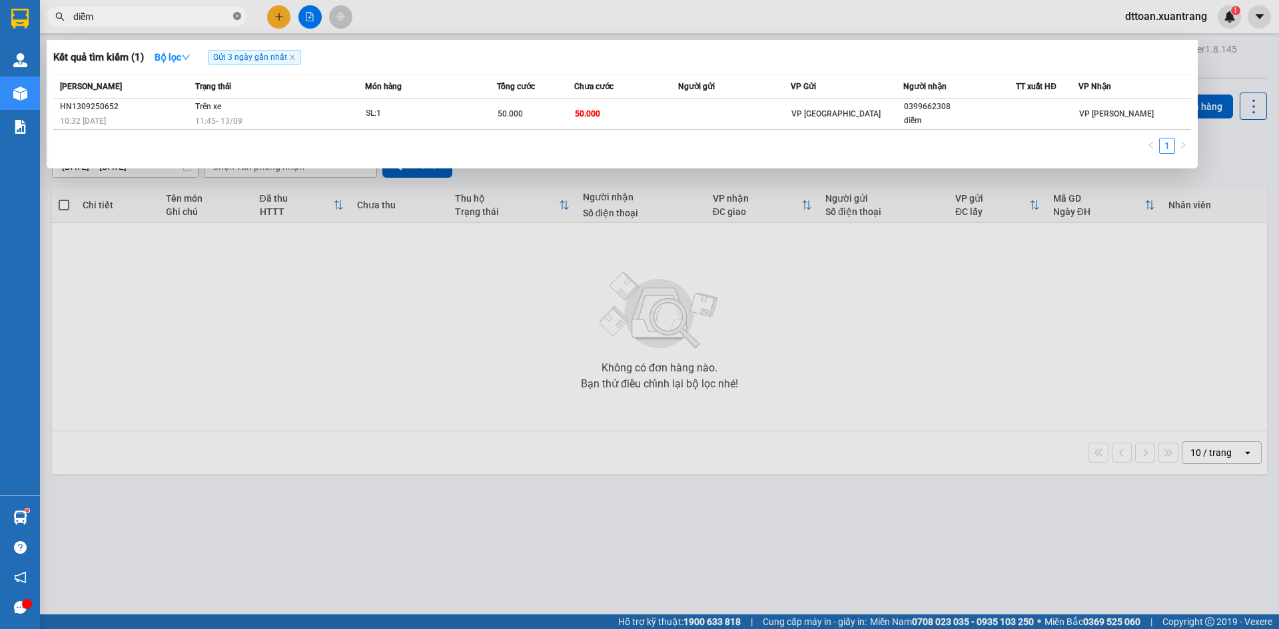
click at [234, 15] on icon "close-circle" at bounding box center [237, 16] width 8 height 8
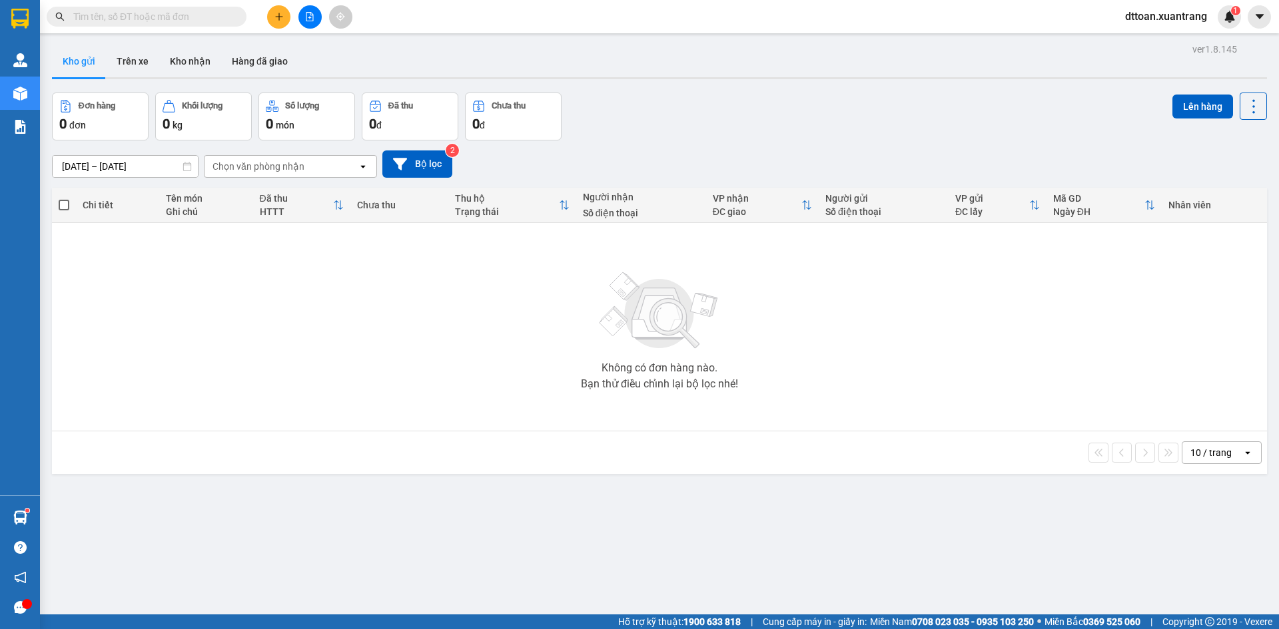
click at [153, 17] on input "text" at bounding box center [151, 16] width 157 height 15
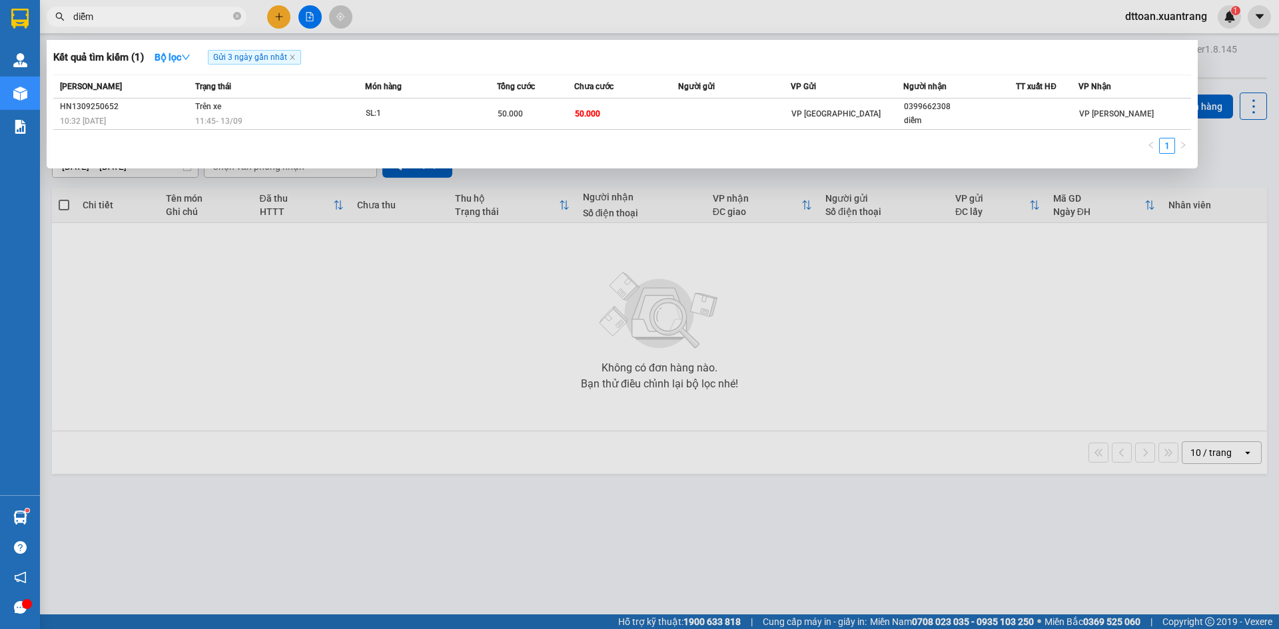
type input "diễm"
